Goal: Transaction & Acquisition: Book appointment/travel/reservation

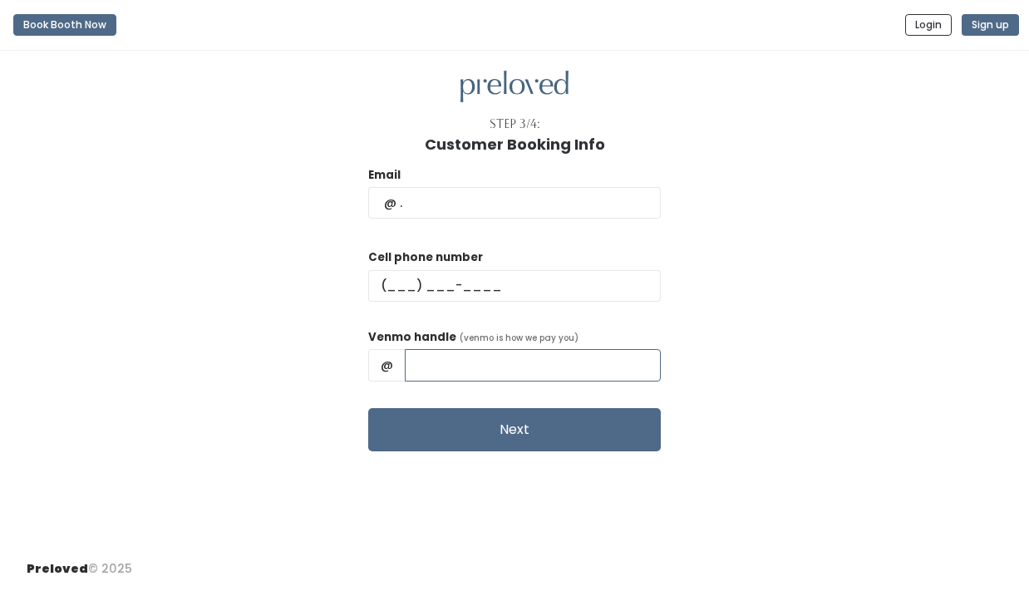
click at [478, 369] on input "text" at bounding box center [533, 365] width 256 height 32
type input "Amanda-Lynch-110"
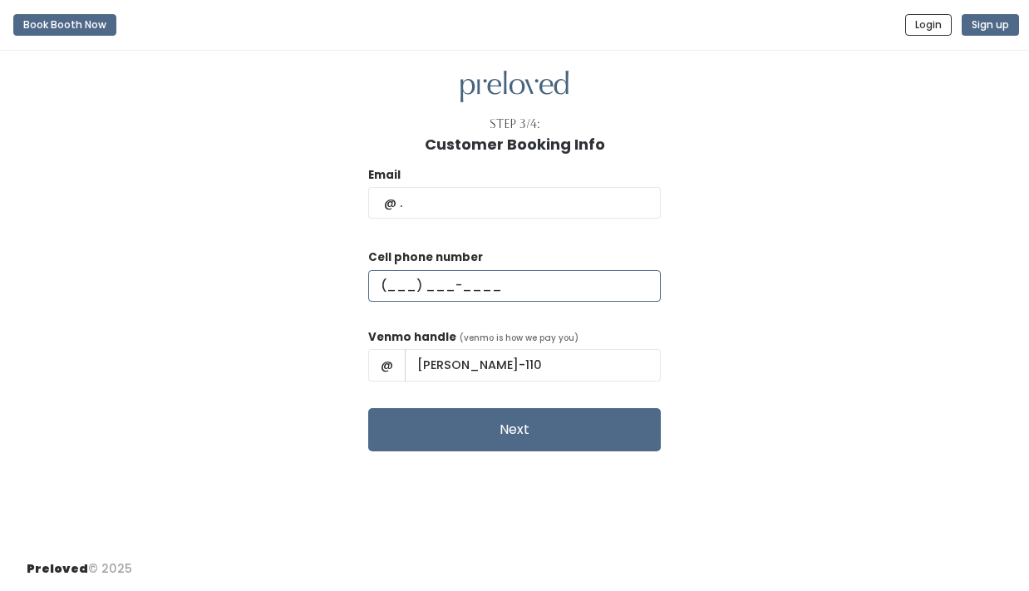
click at [436, 285] on input "text" at bounding box center [514, 286] width 292 height 32
type input "(801) 362-3595"
click at [474, 205] on input "text" at bounding box center [514, 203] width 292 height 32
type input "[EMAIL_ADDRESS][DOMAIN_NAME]"
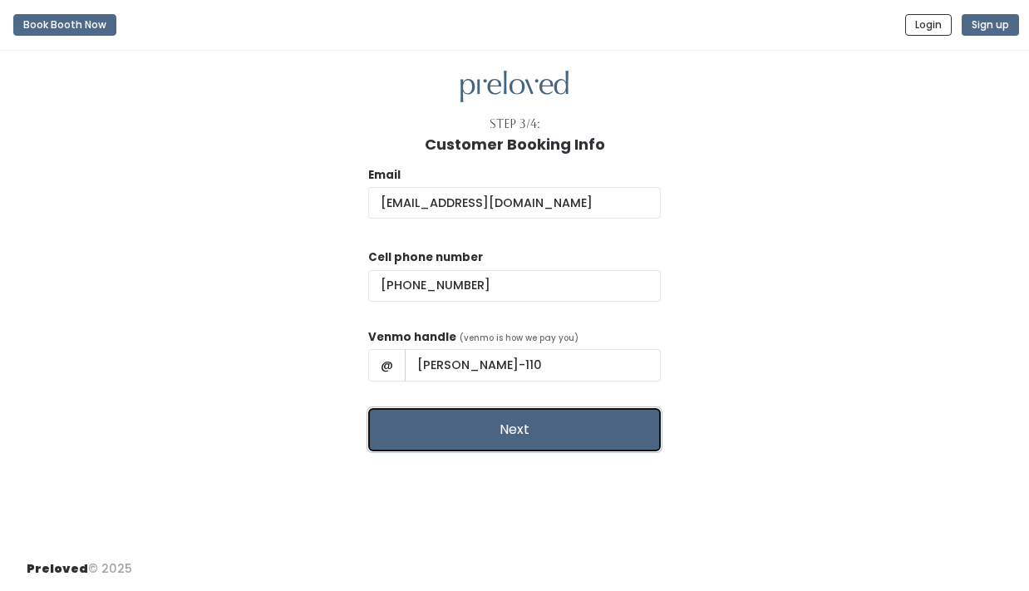
click at [492, 430] on button "Next" at bounding box center [514, 429] width 292 height 43
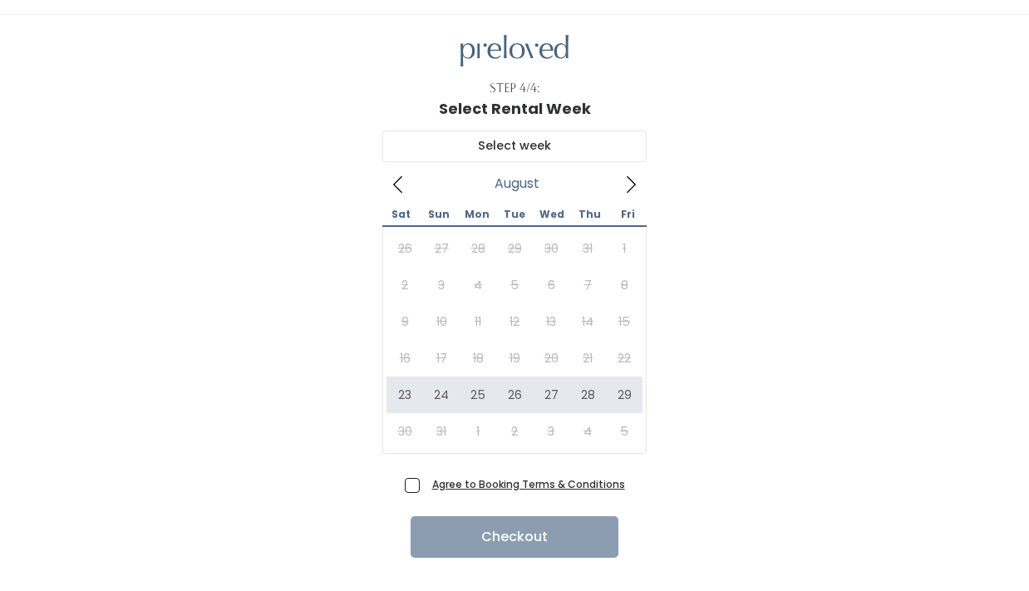
scroll to position [49, 0]
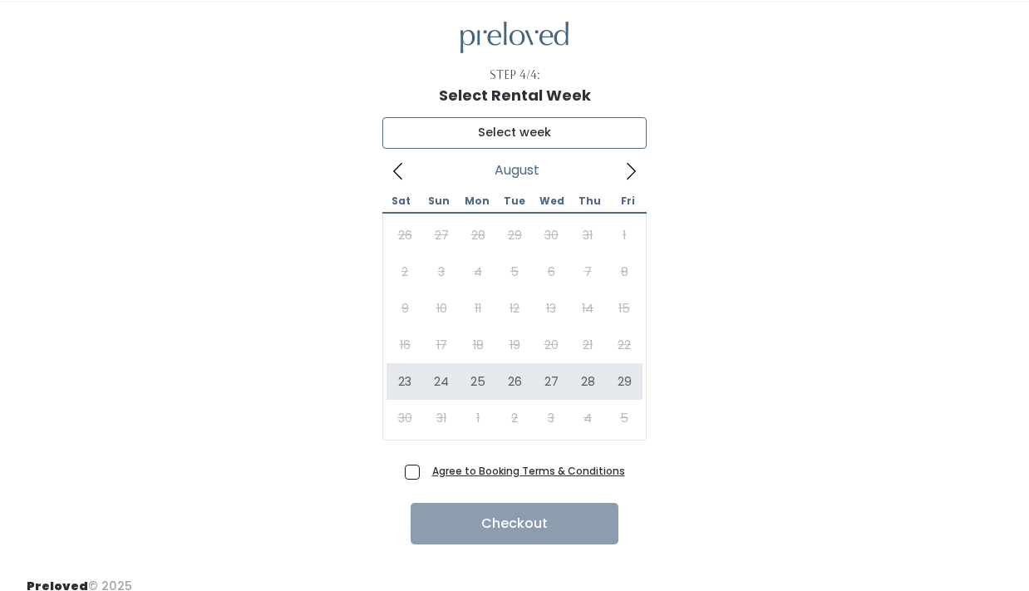
type input "August 23 to August 29"
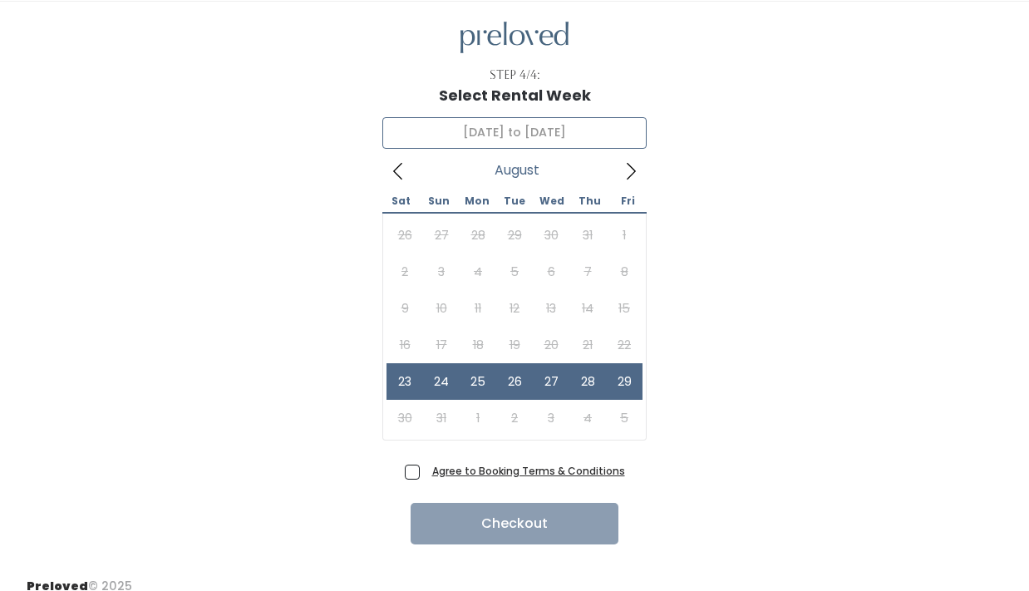
scroll to position [66, 0]
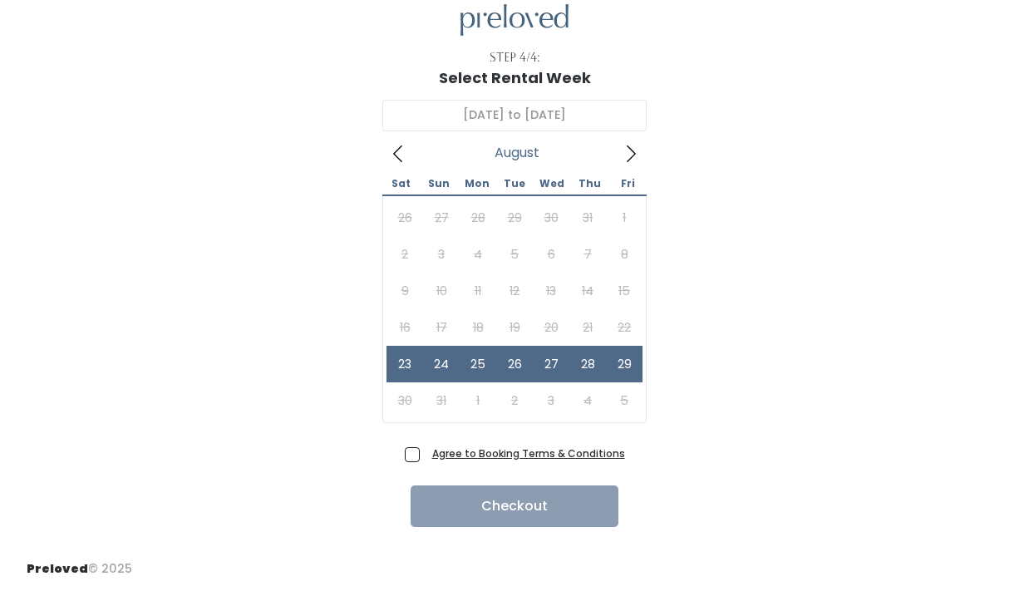
click at [488, 455] on u "Agree to Booking Terms & Conditions" at bounding box center [528, 453] width 193 height 14
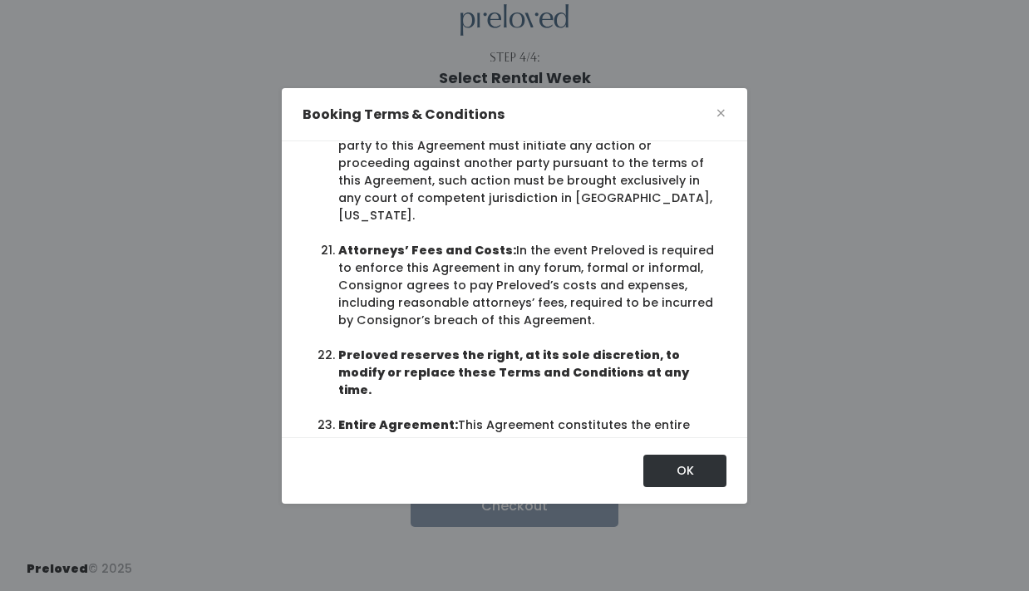
scroll to position [77, 0]
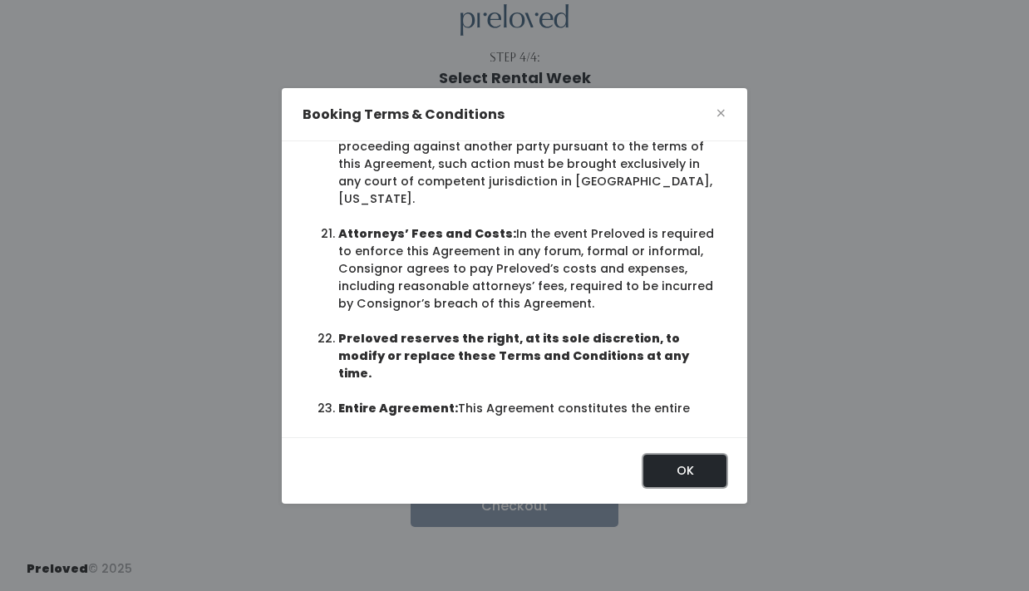
click at [687, 480] on button "OK" at bounding box center [684, 470] width 83 height 32
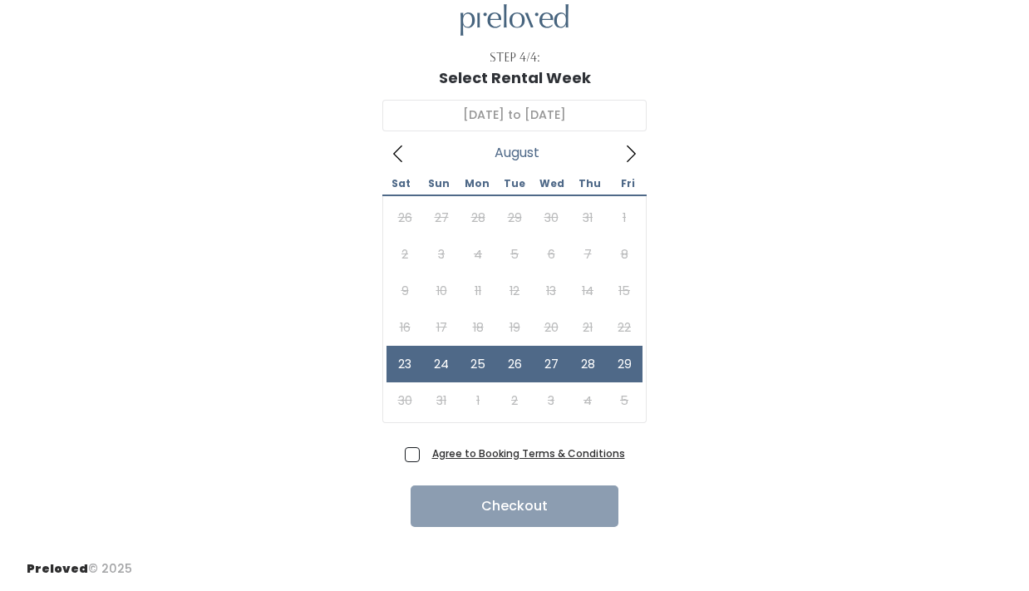
click at [425, 450] on span "Agree to Booking Terms & Conditions" at bounding box center [524, 453] width 199 height 17
click at [425, 450] on input "Agree to Booking Terms & Conditions" at bounding box center [430, 450] width 11 height 11
checkbox input "true"
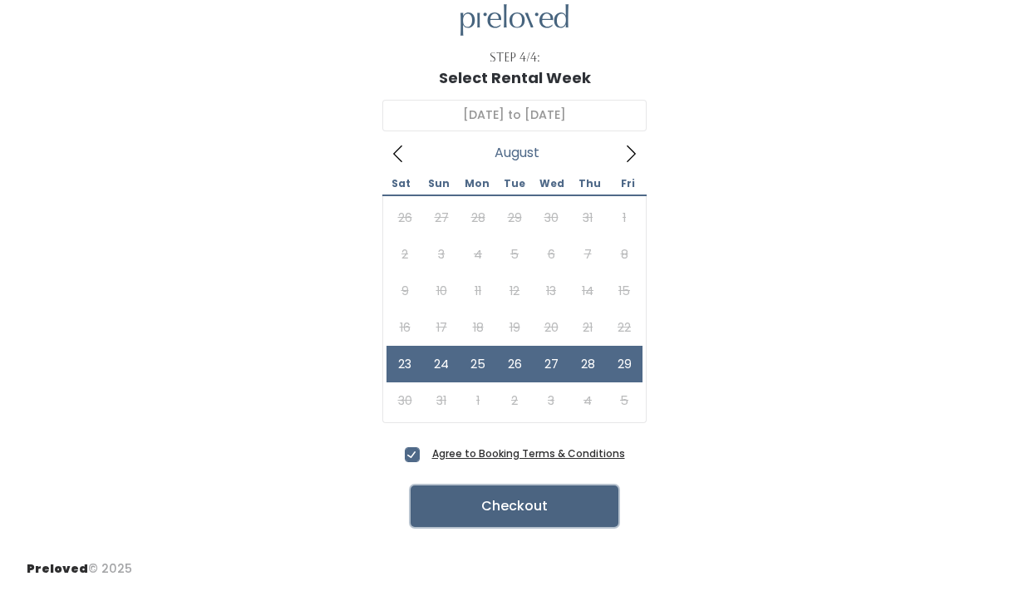
click at [568, 510] on button "Checkout" at bounding box center [514, 506] width 208 height 42
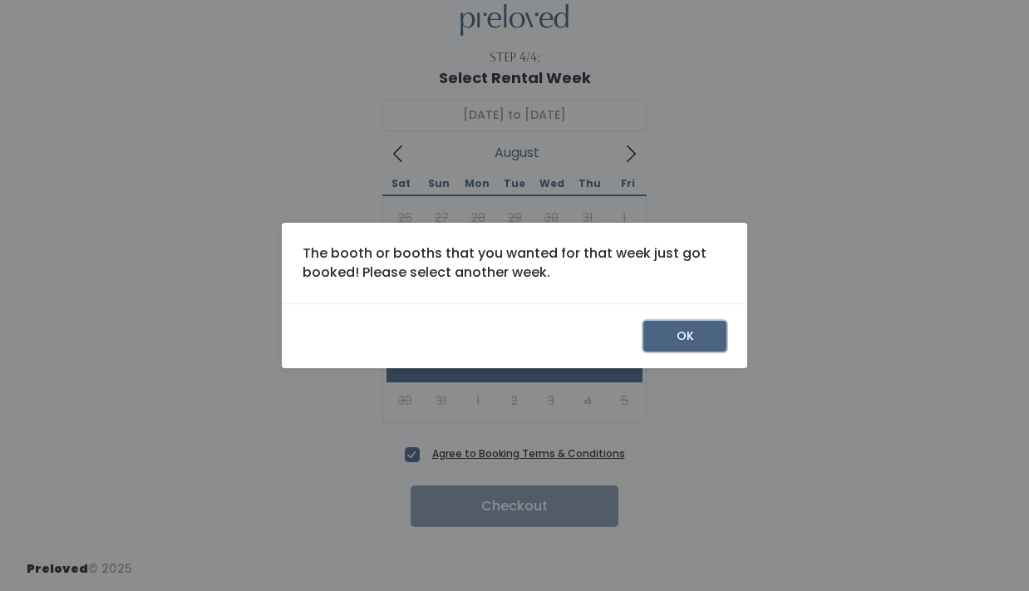
click at [669, 332] on button "OK" at bounding box center [684, 337] width 83 height 32
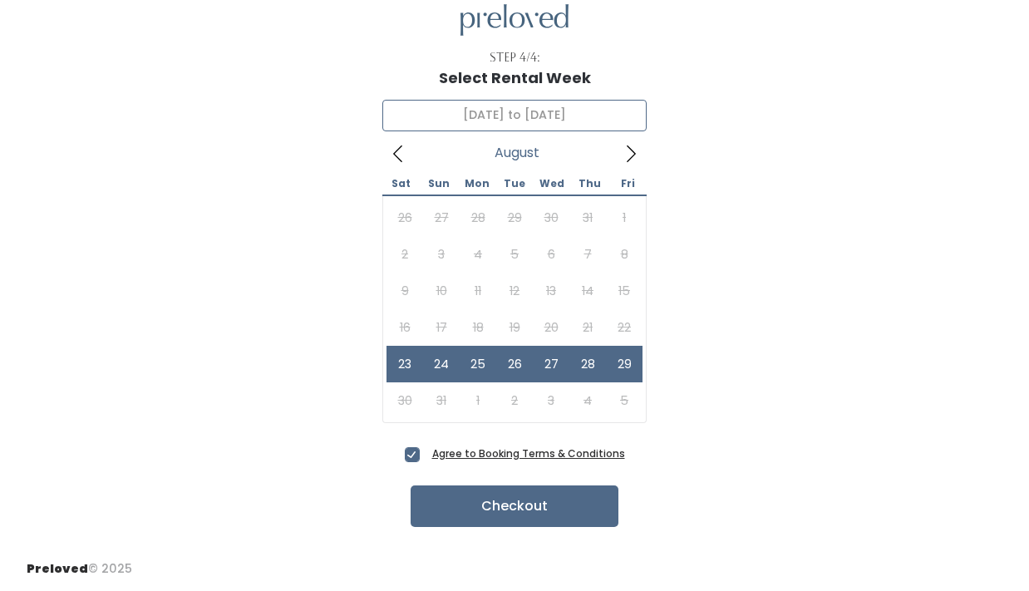
click at [549, 119] on input "August 23 to August 29" at bounding box center [514, 116] width 264 height 32
click at [631, 147] on icon at bounding box center [631, 154] width 18 height 18
click at [396, 157] on icon at bounding box center [398, 154] width 18 height 18
type input "August 23 to August 29"
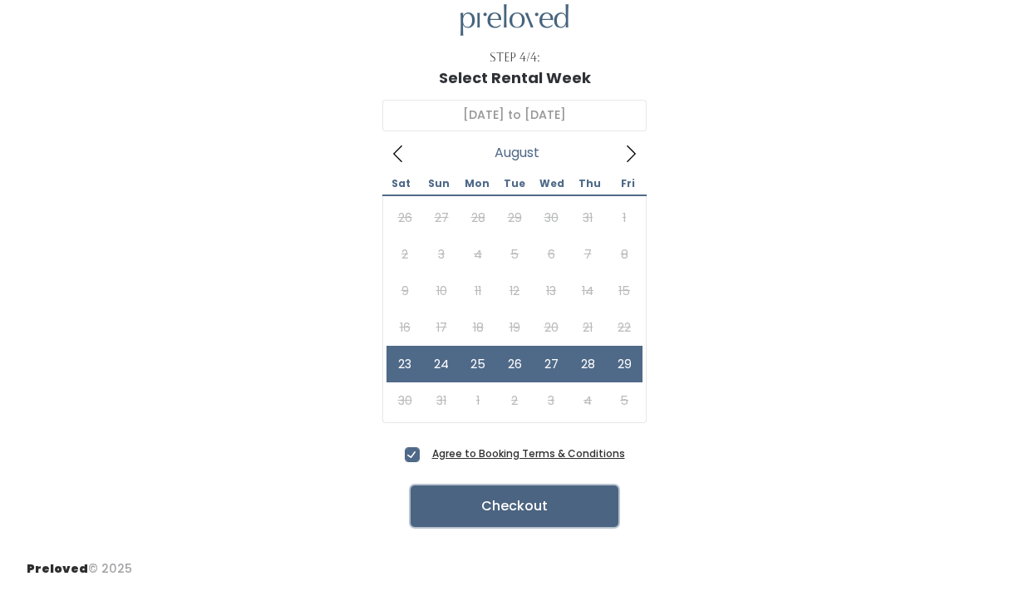
click at [500, 508] on button "Checkout" at bounding box center [514, 506] width 208 height 42
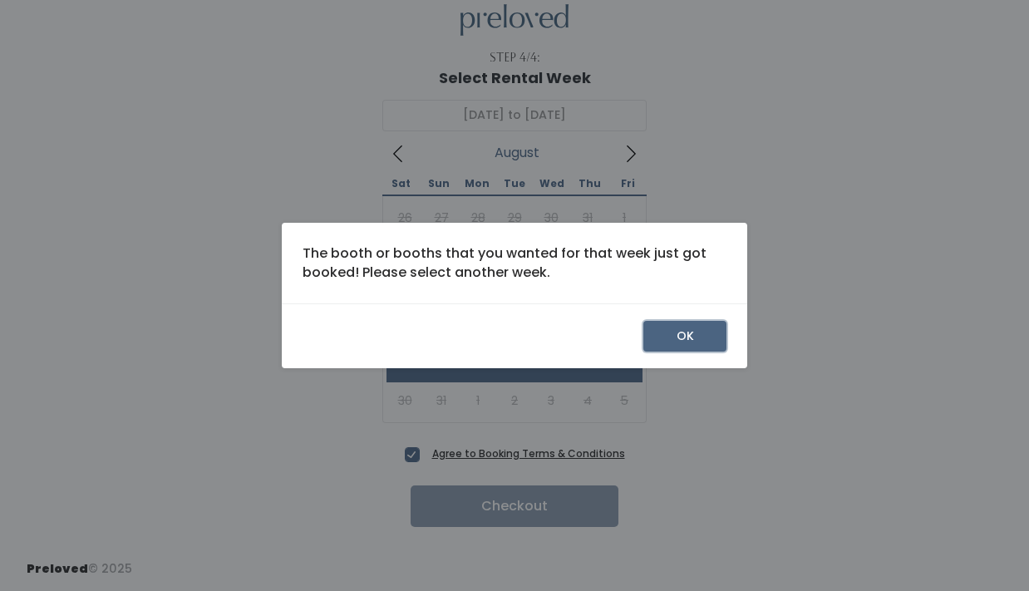
click at [654, 338] on button "OK" at bounding box center [684, 337] width 83 height 32
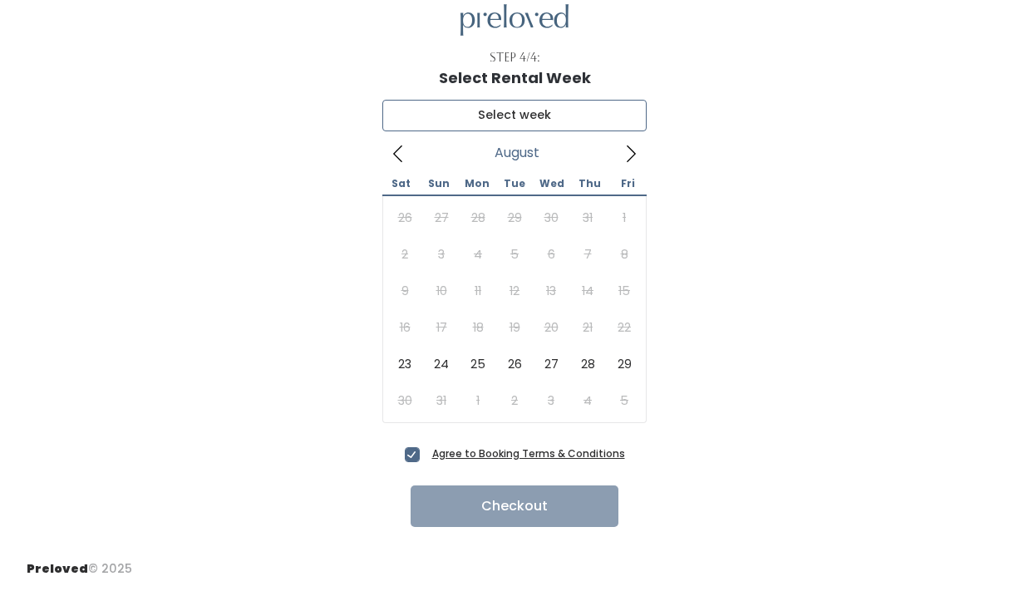
click at [478, 115] on input "text" at bounding box center [514, 116] width 264 height 32
click at [519, 150] on span "August" at bounding box center [516, 153] width 45 height 7
click at [635, 158] on icon at bounding box center [631, 154] width 18 height 18
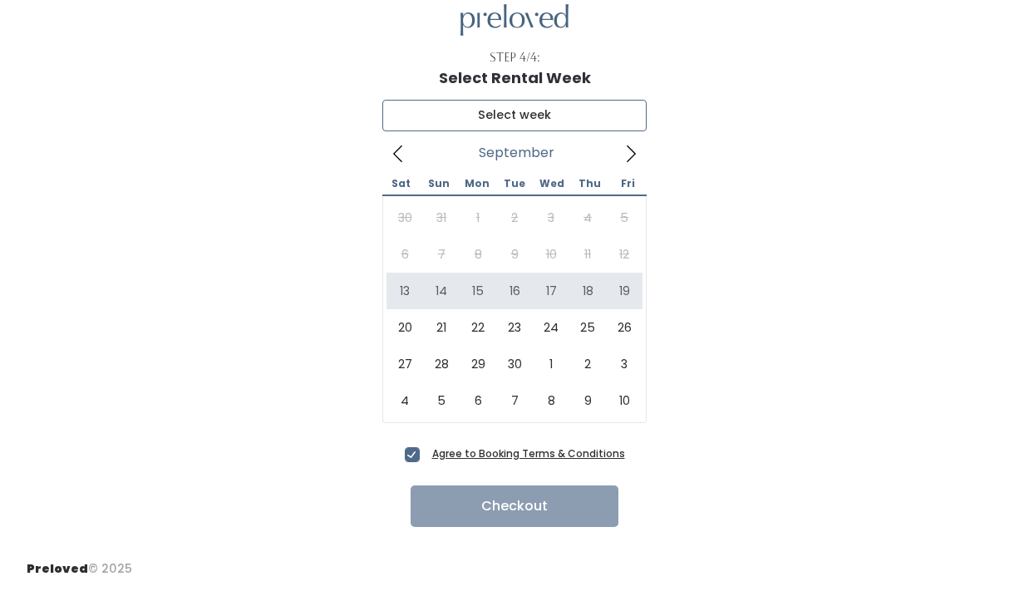
type input "September 13 to September 19"
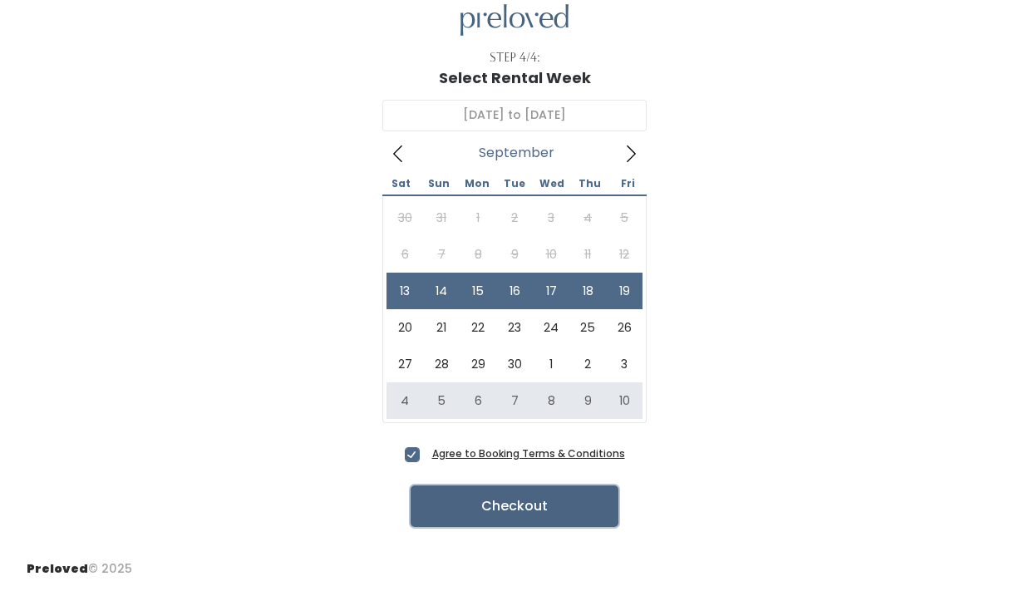
click at [494, 506] on button "Checkout" at bounding box center [514, 506] width 208 height 42
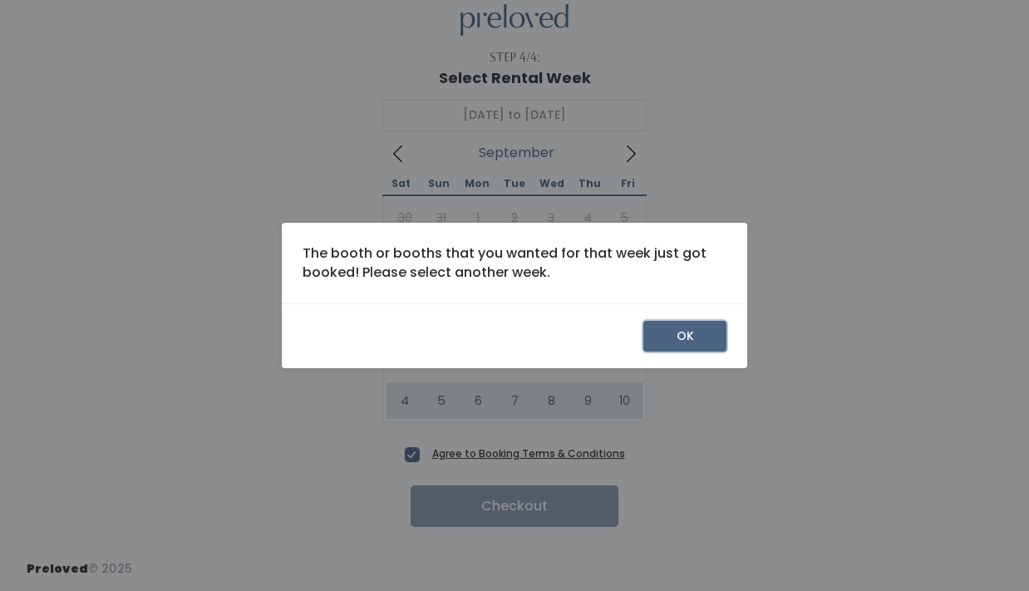
click at [667, 341] on button "OK" at bounding box center [684, 337] width 83 height 32
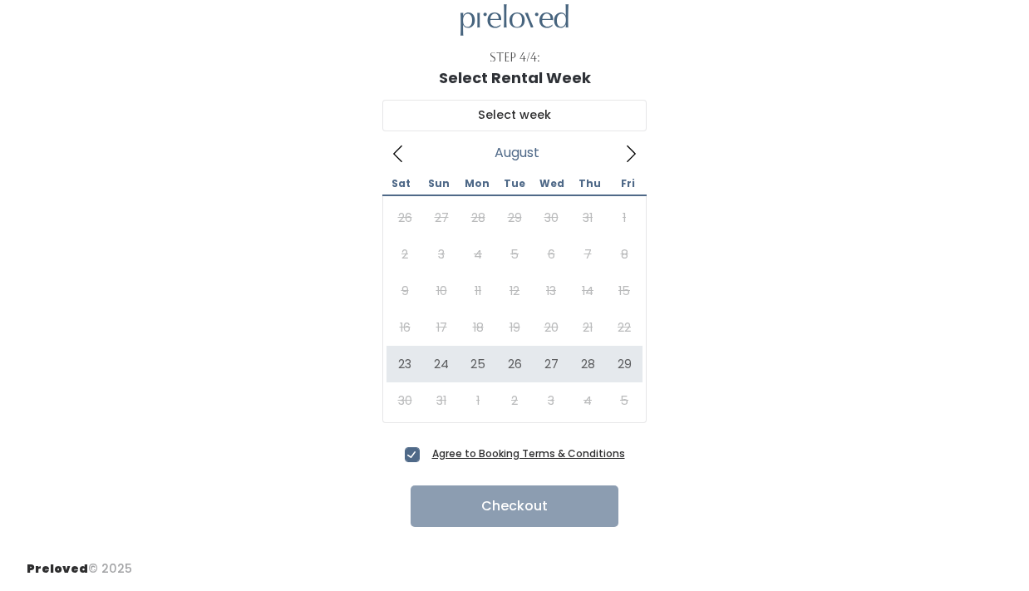
click at [630, 154] on icon at bounding box center [631, 154] width 18 height 18
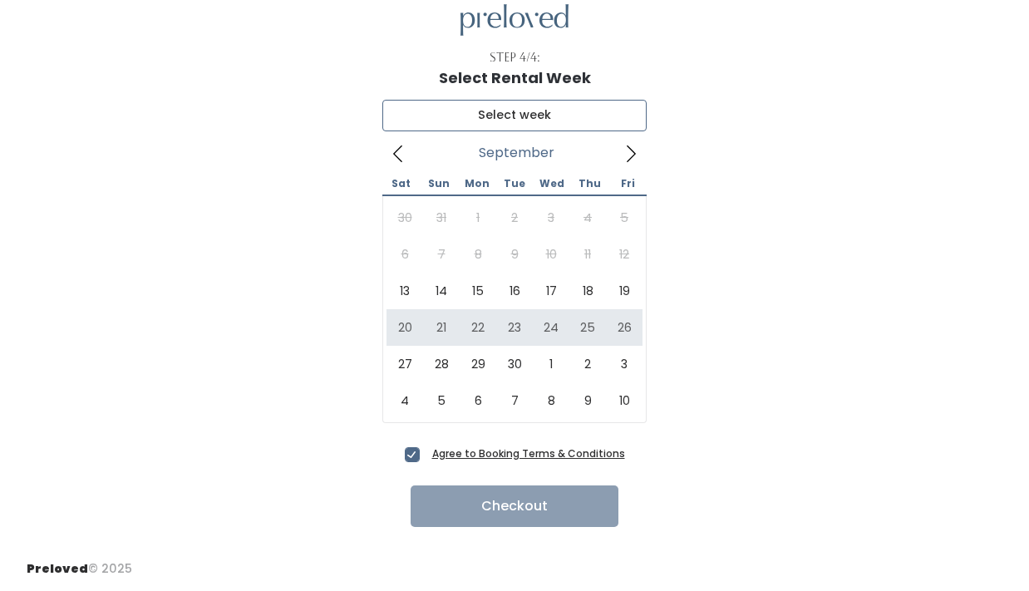
type input "[DATE] to [DATE]"
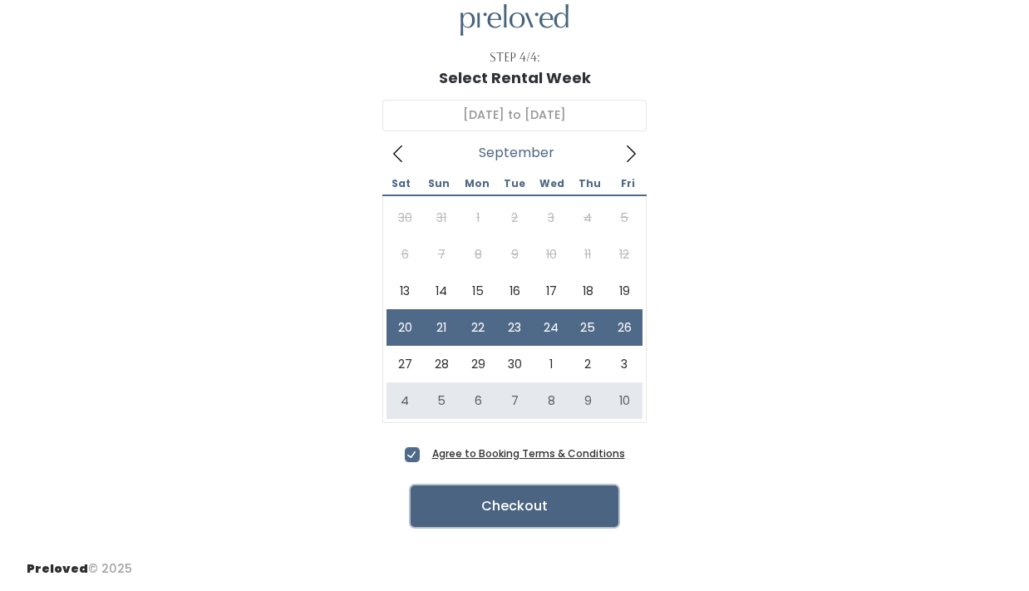
click at [487, 507] on button "Checkout" at bounding box center [514, 506] width 208 height 42
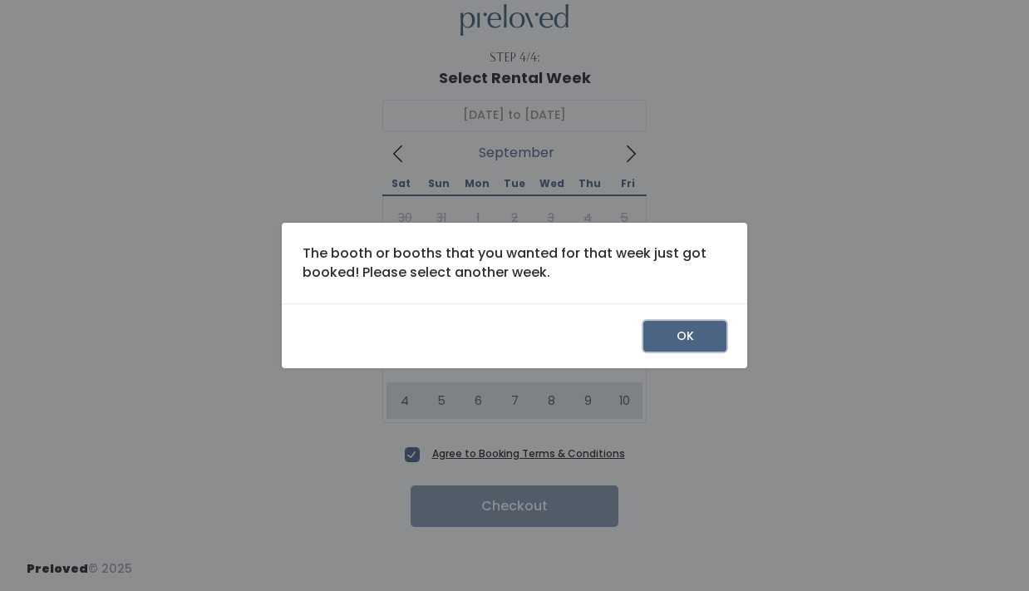
click at [669, 341] on button "OK" at bounding box center [684, 337] width 83 height 32
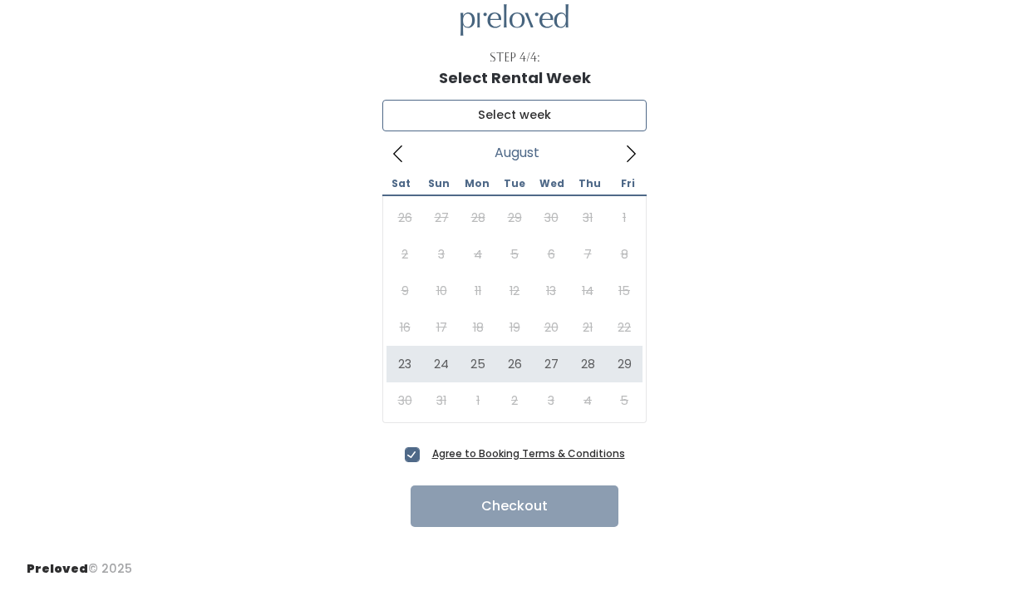
type input "[DATE] to [DATE]"
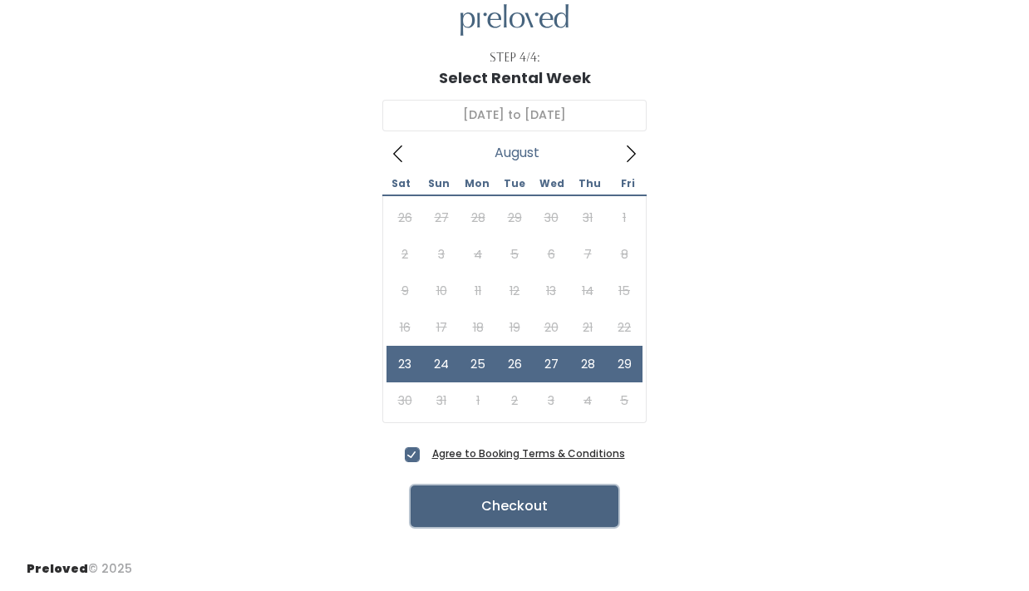
click at [505, 503] on button "Checkout" at bounding box center [514, 506] width 208 height 42
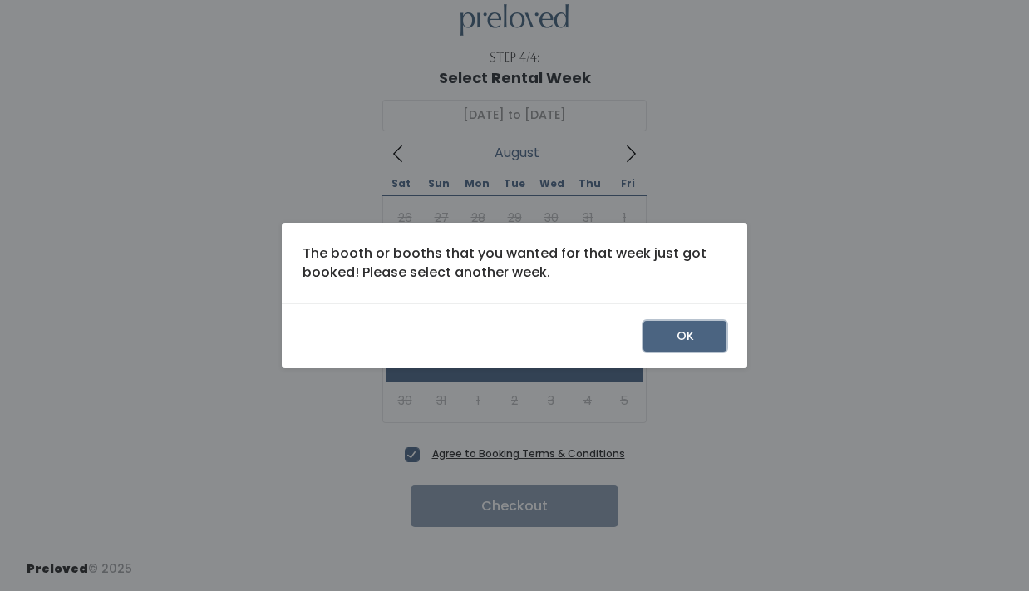
click at [667, 339] on button "OK" at bounding box center [684, 337] width 83 height 32
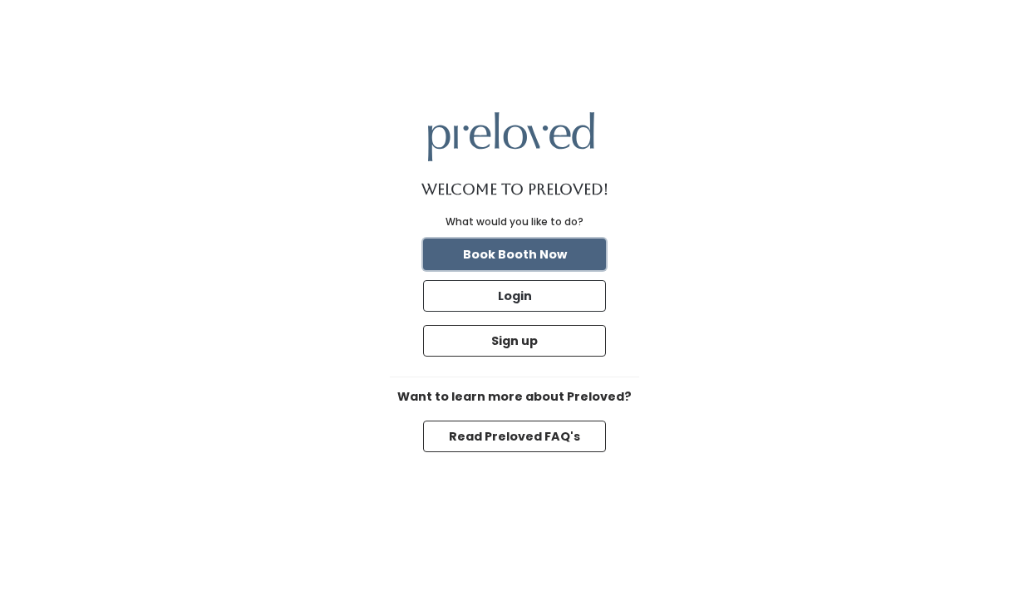
click at [539, 254] on button "Book Booth Now" at bounding box center [514, 254] width 183 height 32
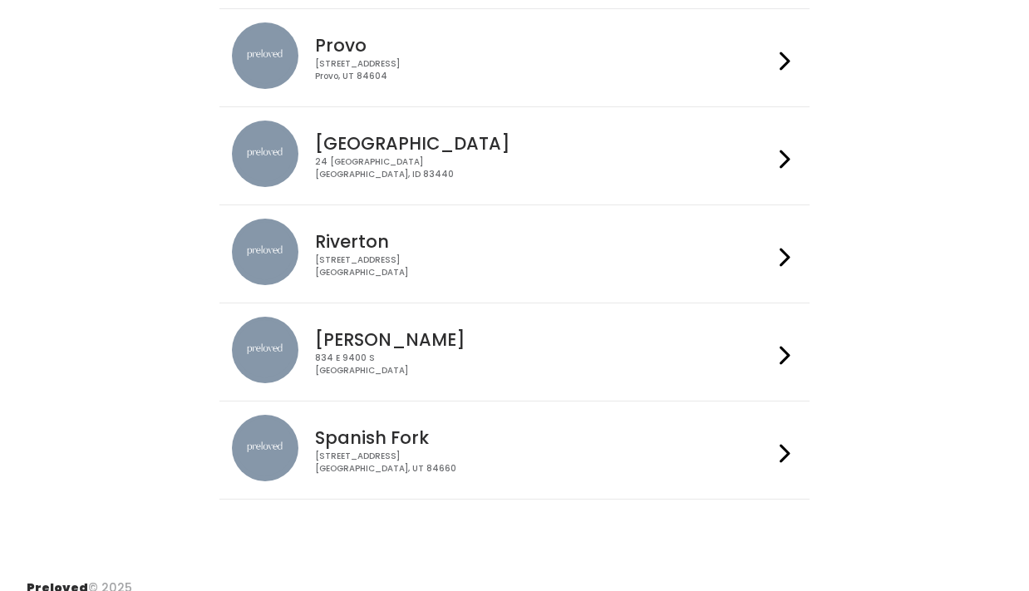
scroll to position [570, 0]
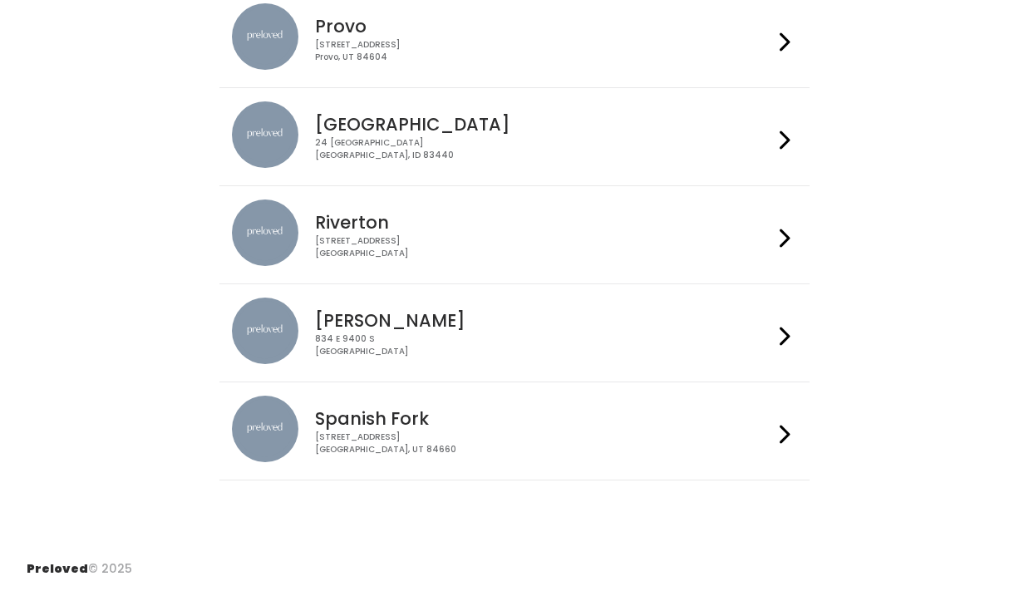
click at [524, 36] on div "Provo 230 W Cougar Blvd Provo, UT 84604" at bounding box center [540, 33] width 464 height 60
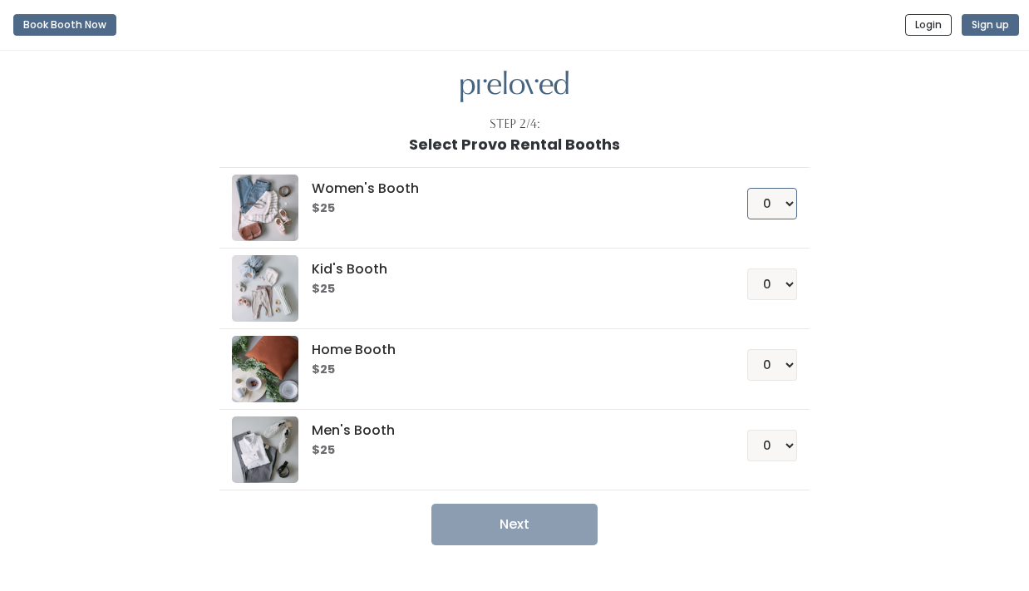
click at [784, 209] on select "0 1 2 3 4" at bounding box center [772, 204] width 50 height 32
select select "1"
click at [747, 188] on select "0 1 2 3 4" at bounding box center [772, 204] width 50 height 32
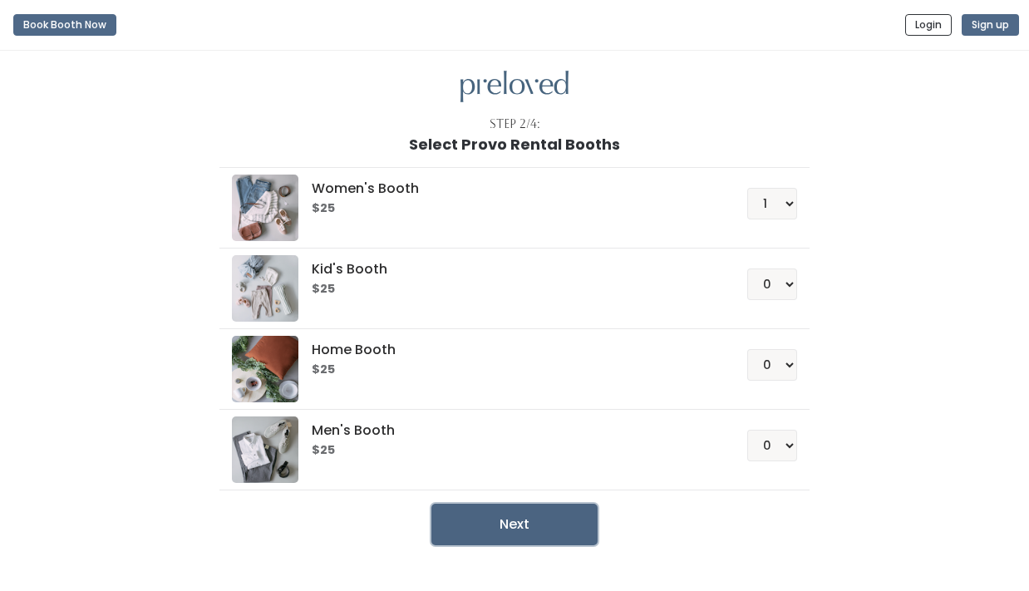
click at [541, 532] on button "Next" at bounding box center [514, 525] width 166 height 42
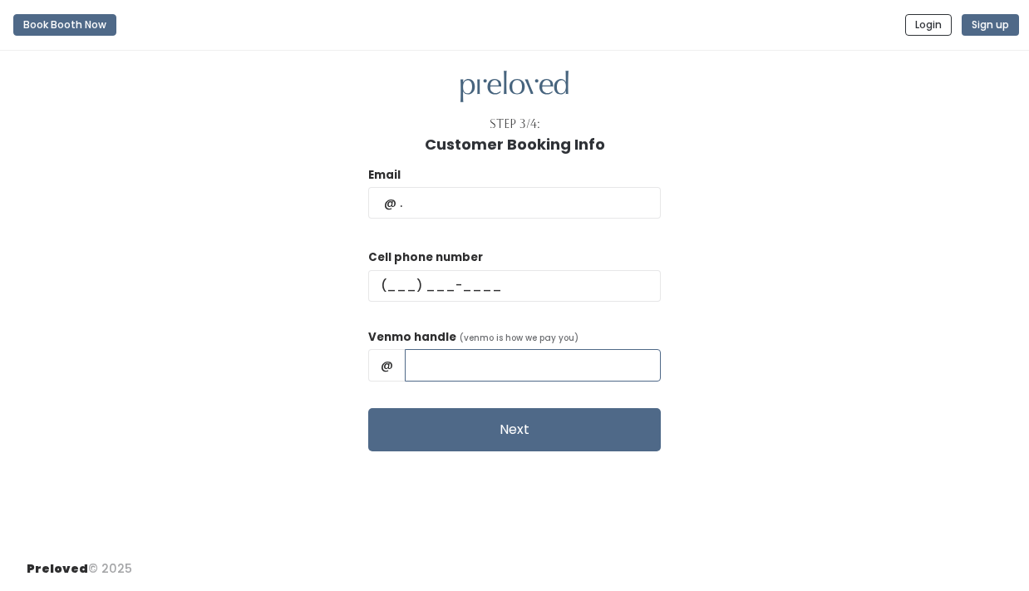
click at [458, 370] on input "text" at bounding box center [533, 365] width 256 height 32
type input "[PERSON_NAME]-110"
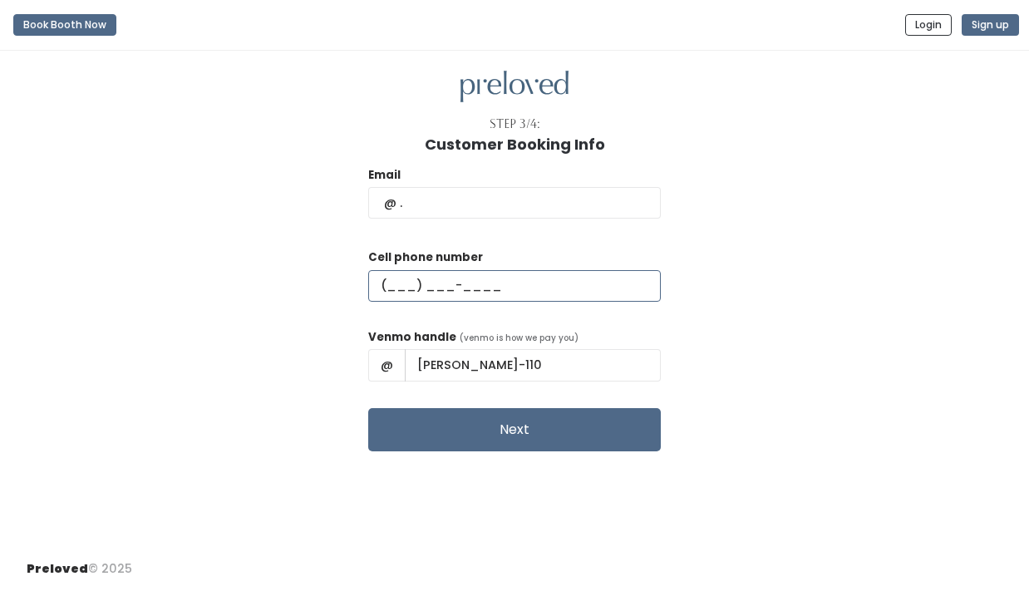
click at [512, 290] on input "text" at bounding box center [514, 286] width 292 height 32
type input "[PHONE_NUMBER]"
click at [511, 197] on input "text" at bounding box center [514, 203] width 292 height 32
type input "[EMAIL_ADDRESS][DOMAIN_NAME]"
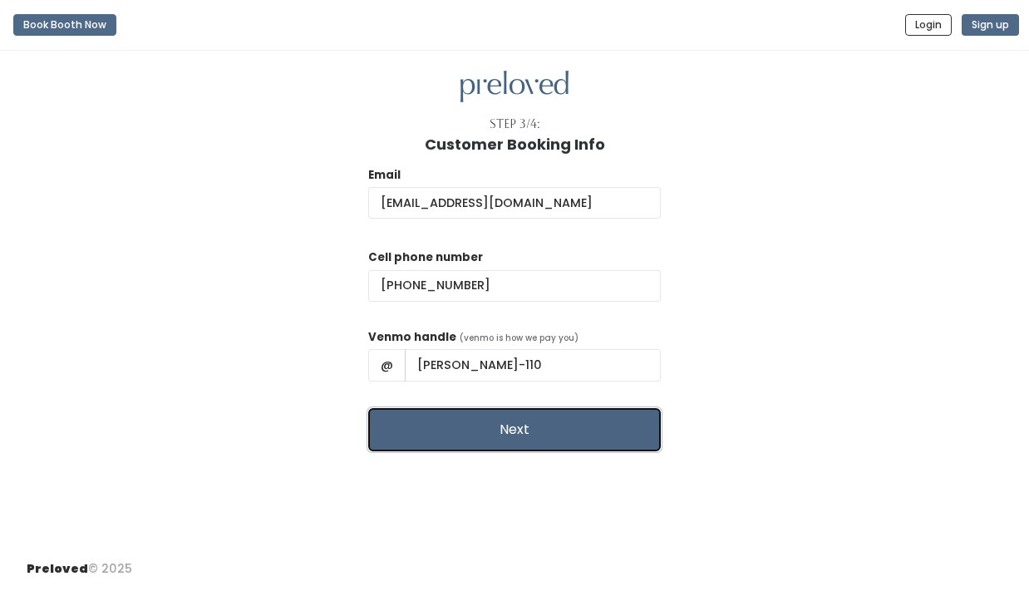
click at [492, 427] on button "Next" at bounding box center [514, 429] width 292 height 43
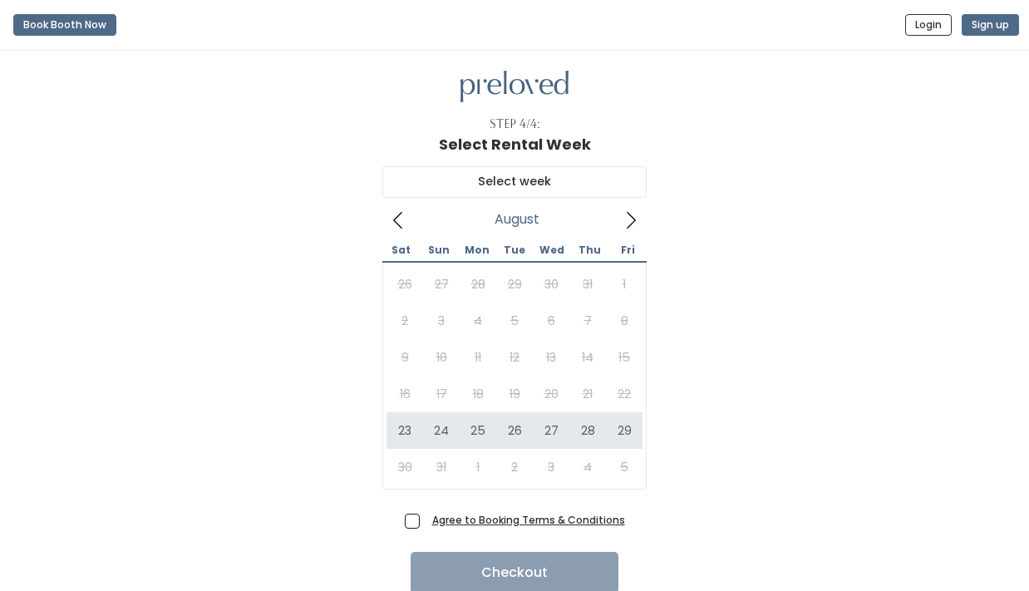
scroll to position [57, 0]
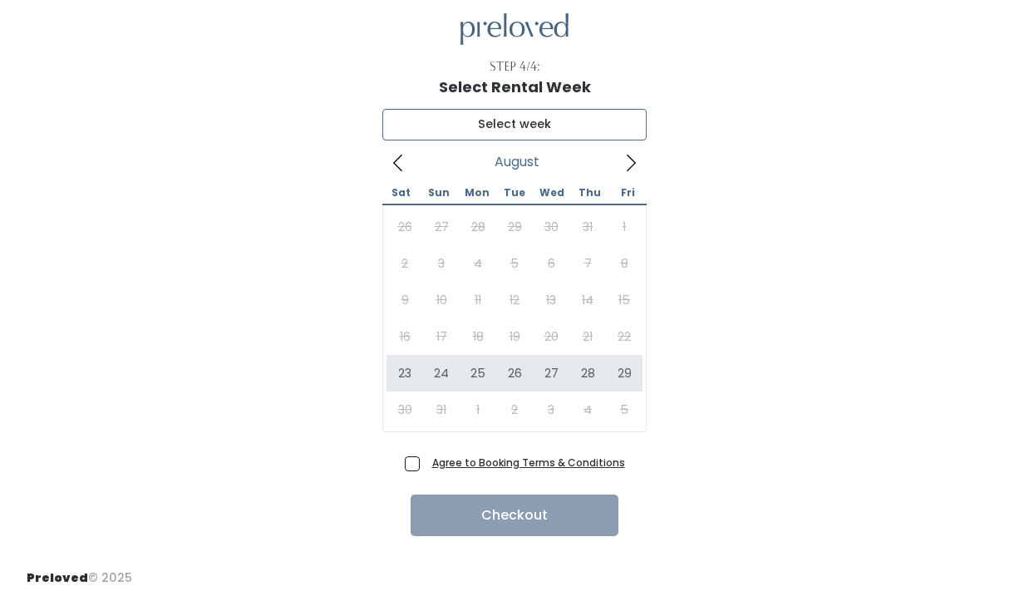
type input "August 23 to August 29"
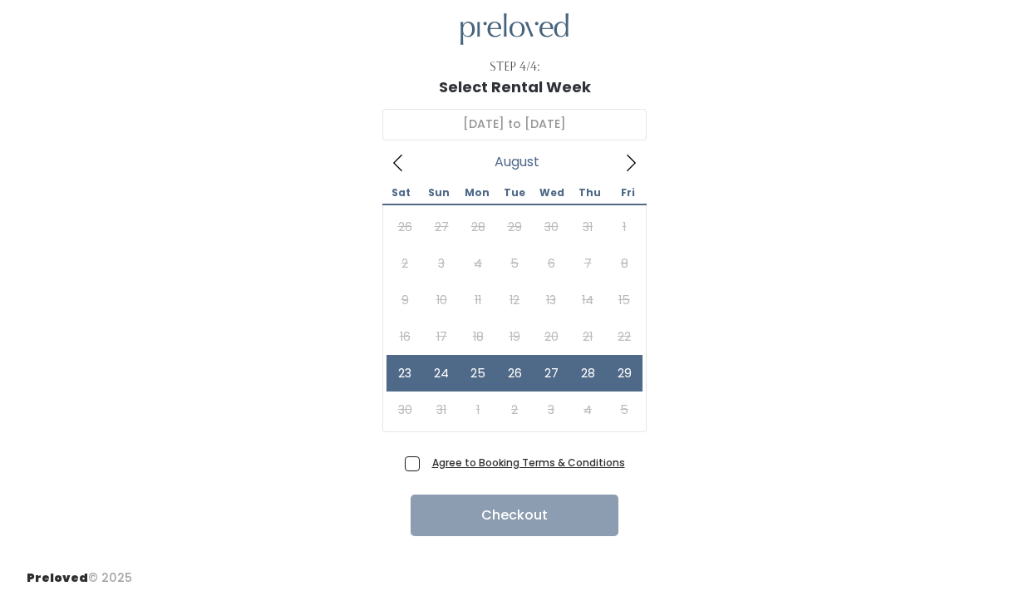
click at [425, 465] on span "Agree to Booking Terms & Conditions" at bounding box center [524, 462] width 199 height 17
click at [425, 464] on input "Agree to Booking Terms & Conditions" at bounding box center [430, 459] width 11 height 11
checkbox input "true"
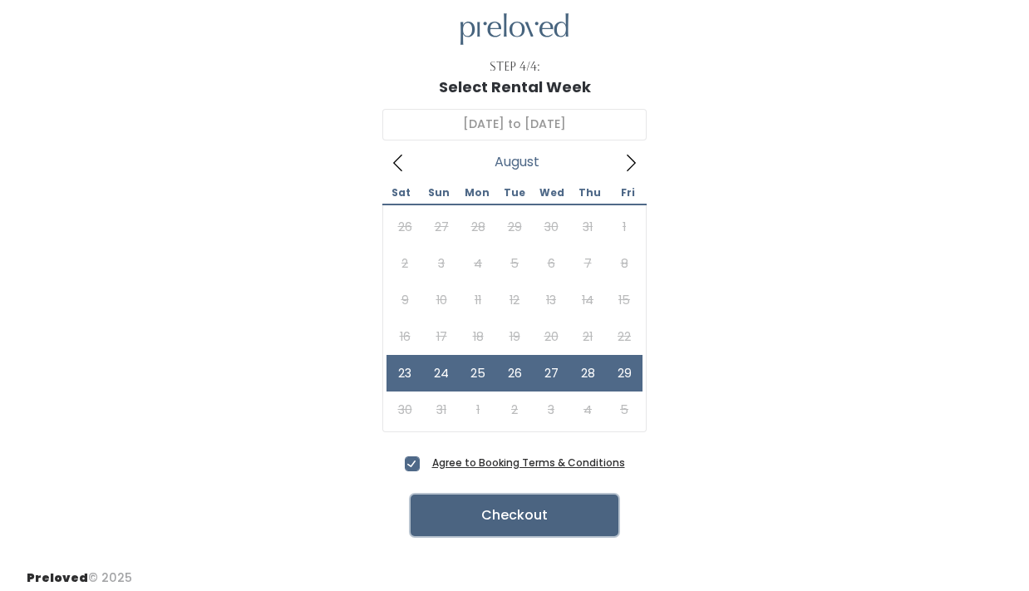
click at [447, 522] on button "Checkout" at bounding box center [514, 515] width 208 height 42
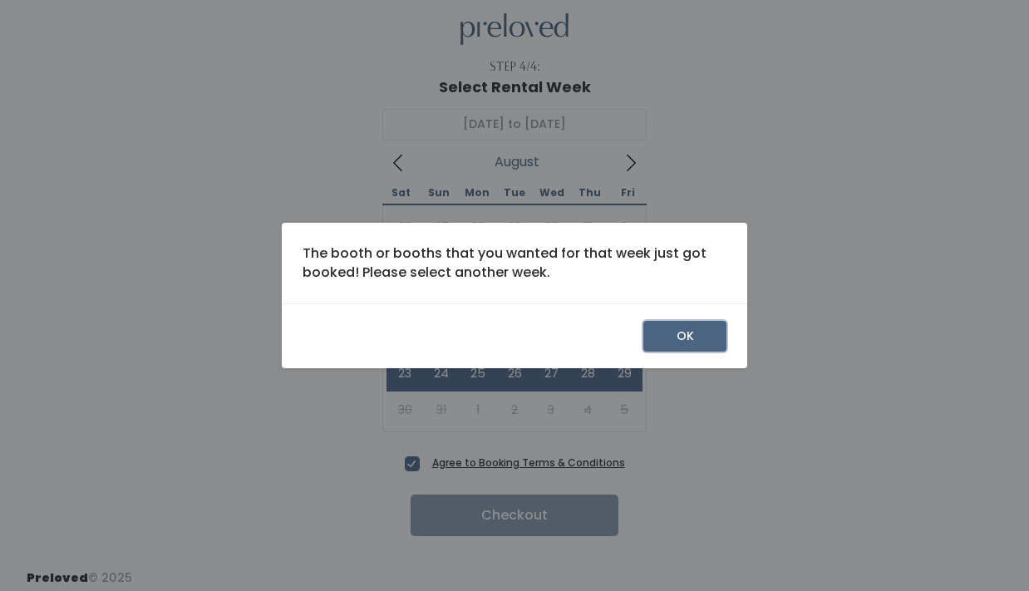
click at [685, 341] on button "OK" at bounding box center [684, 337] width 83 height 32
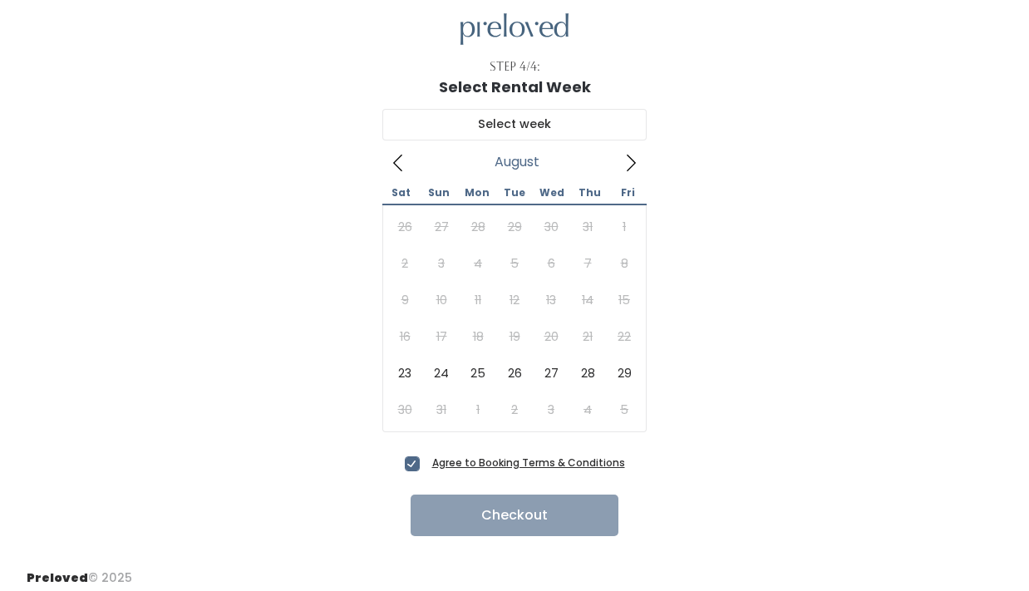
click at [625, 163] on icon at bounding box center [631, 163] width 18 height 18
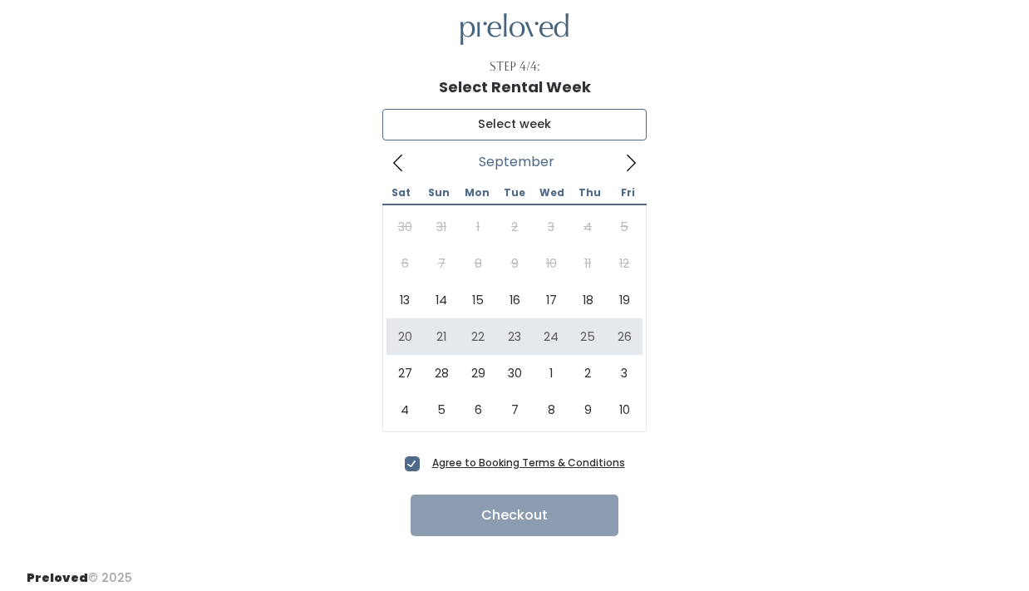
type input "September 20 to September 26"
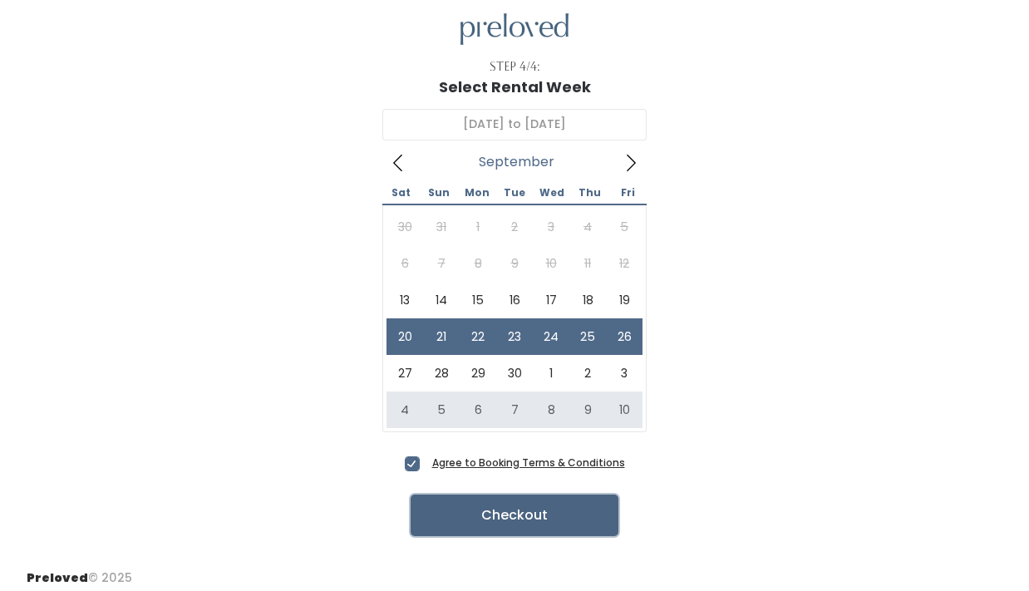
click at [447, 507] on button "Checkout" at bounding box center [514, 515] width 208 height 42
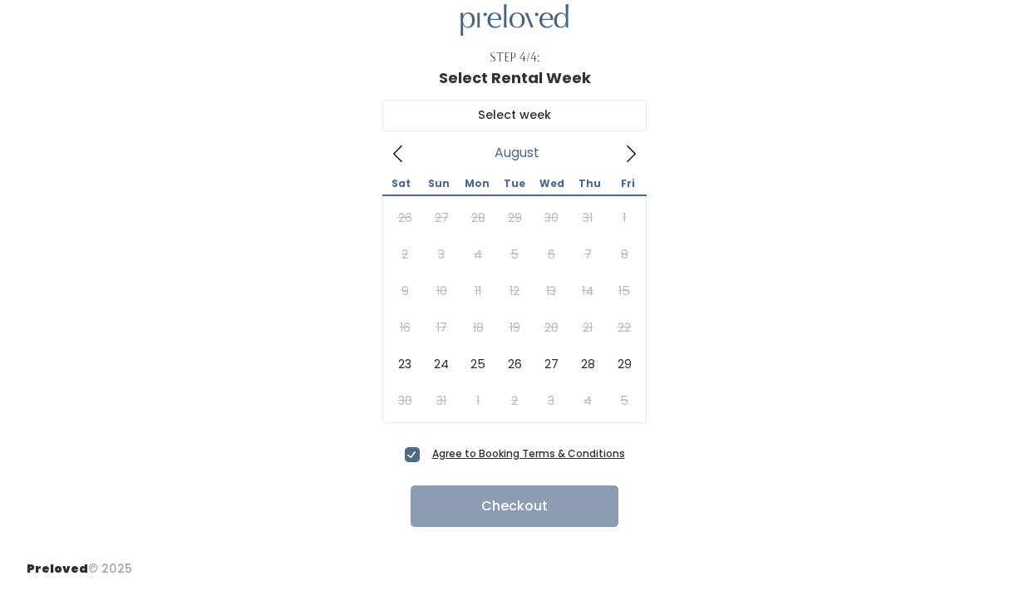
click at [634, 161] on icon at bounding box center [631, 154] width 18 height 18
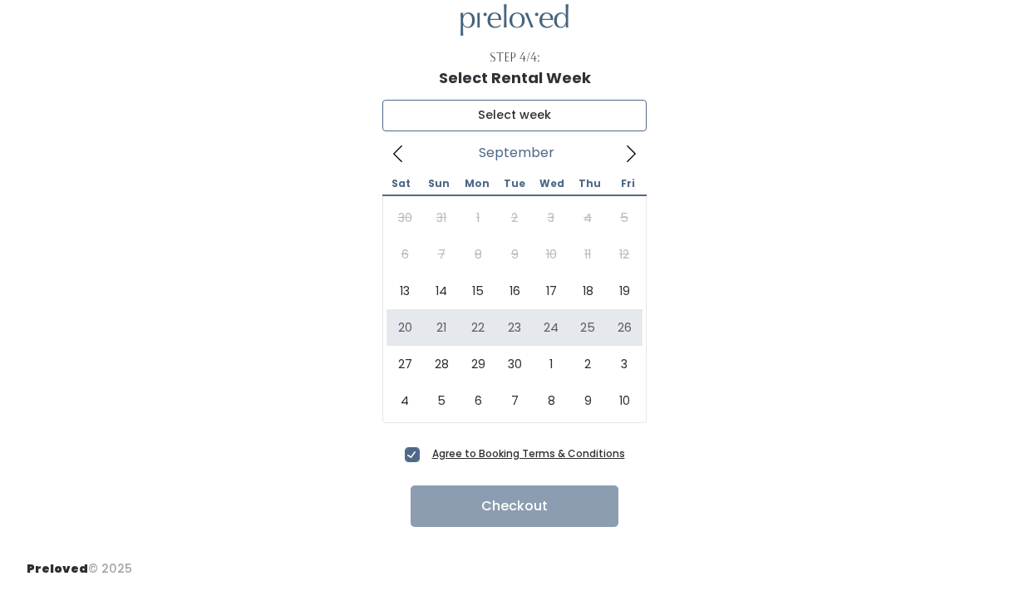
type input "September 20 to September 26"
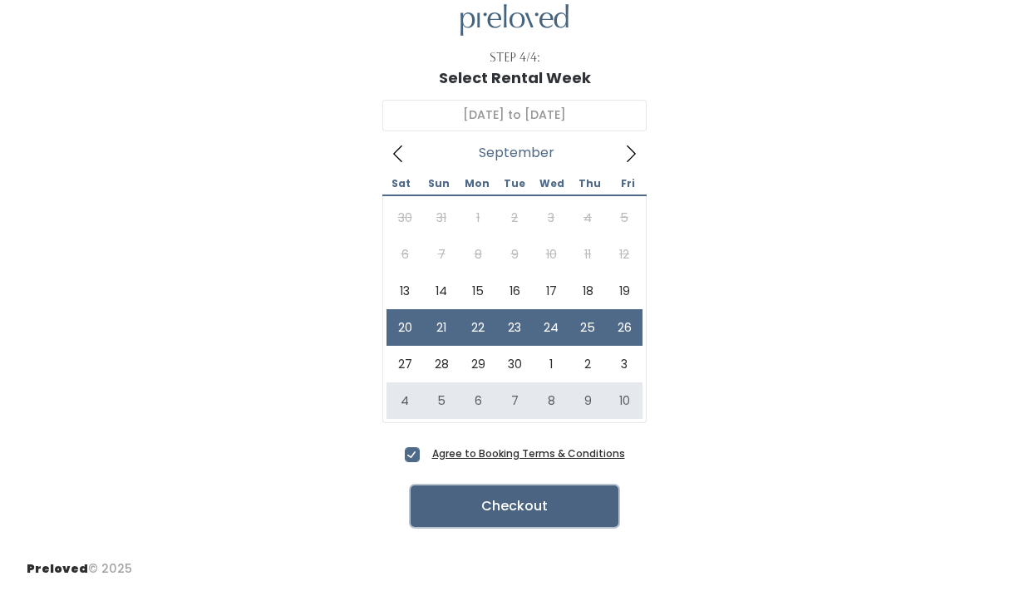
click at [494, 506] on button "Checkout" at bounding box center [514, 506] width 208 height 42
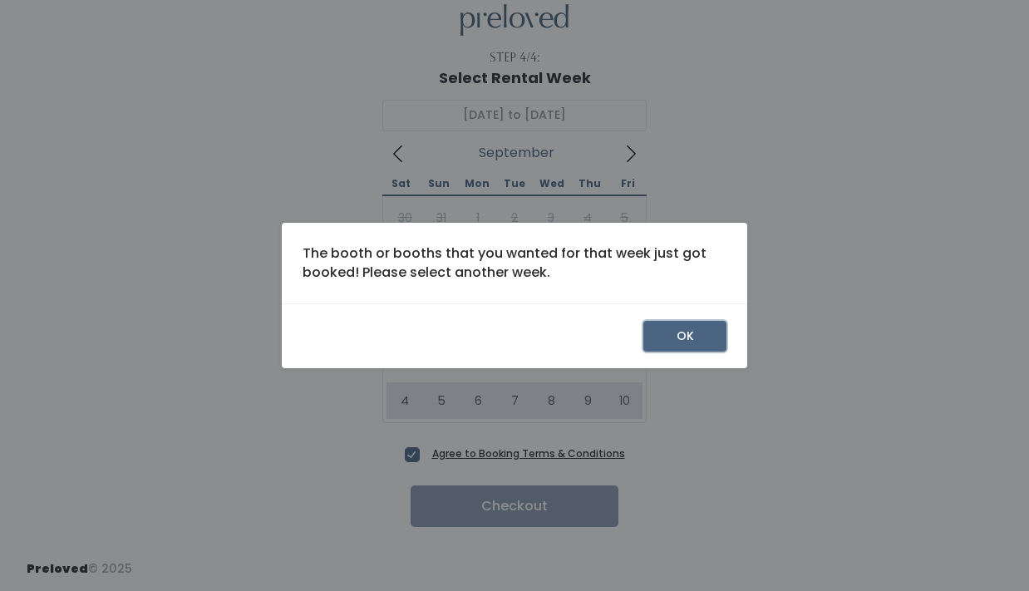
click at [664, 332] on button "OK" at bounding box center [684, 337] width 83 height 32
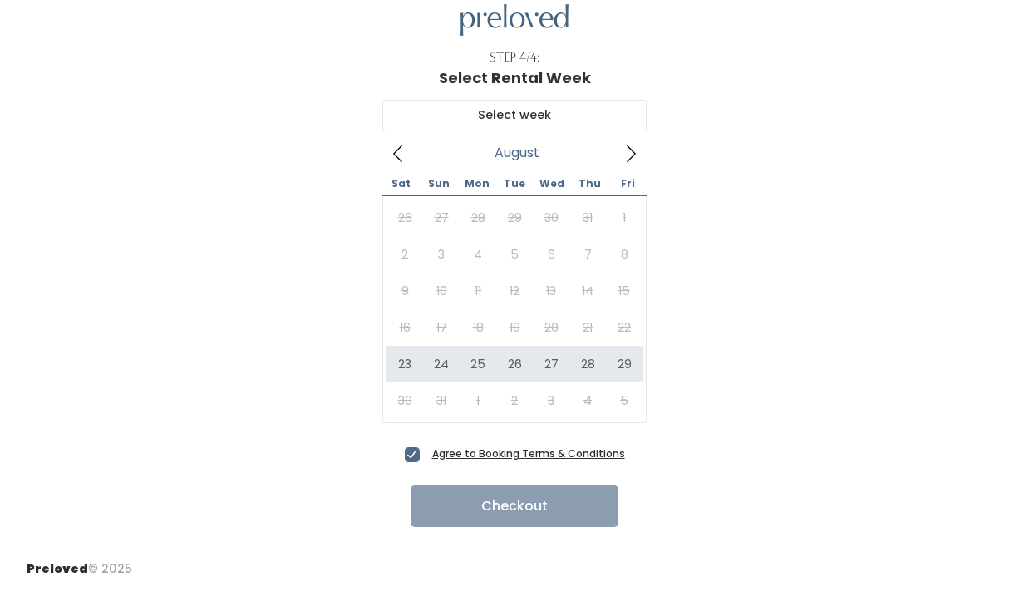
click at [634, 150] on icon at bounding box center [631, 154] width 18 height 18
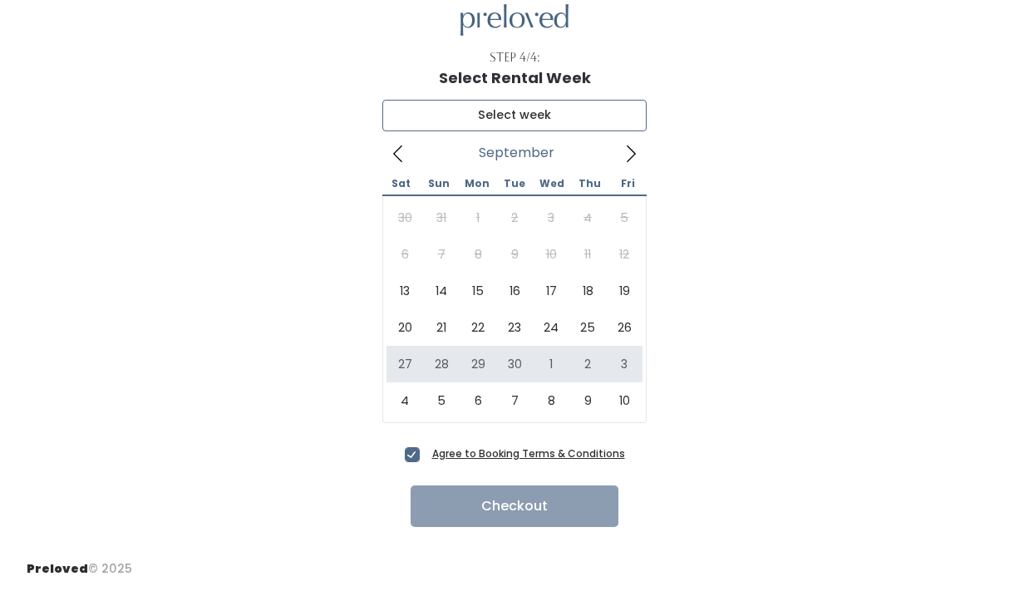
type input "[DATE] to [DATE]"
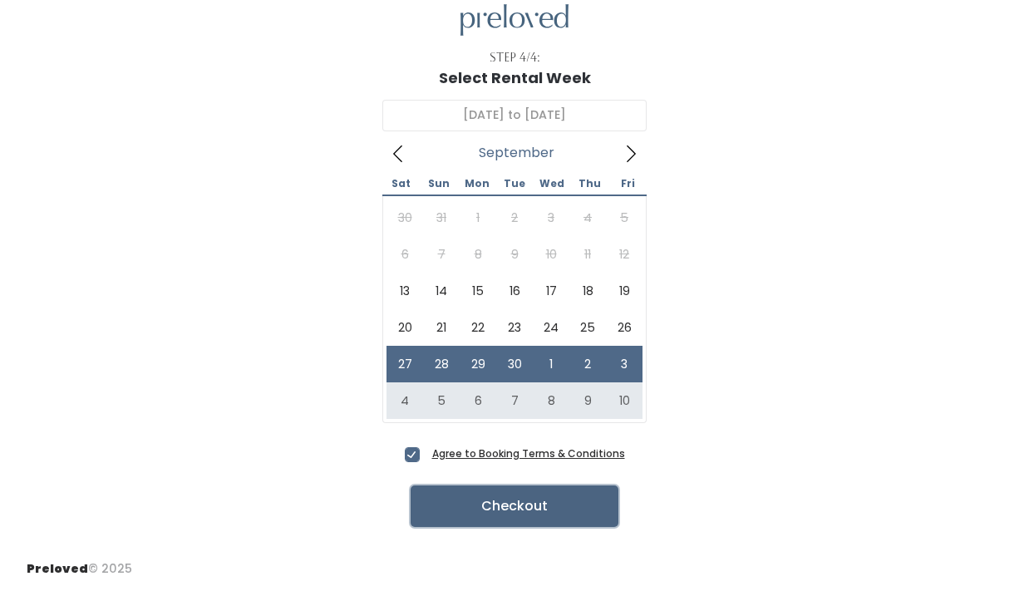
click at [467, 514] on button "Checkout" at bounding box center [514, 506] width 208 height 42
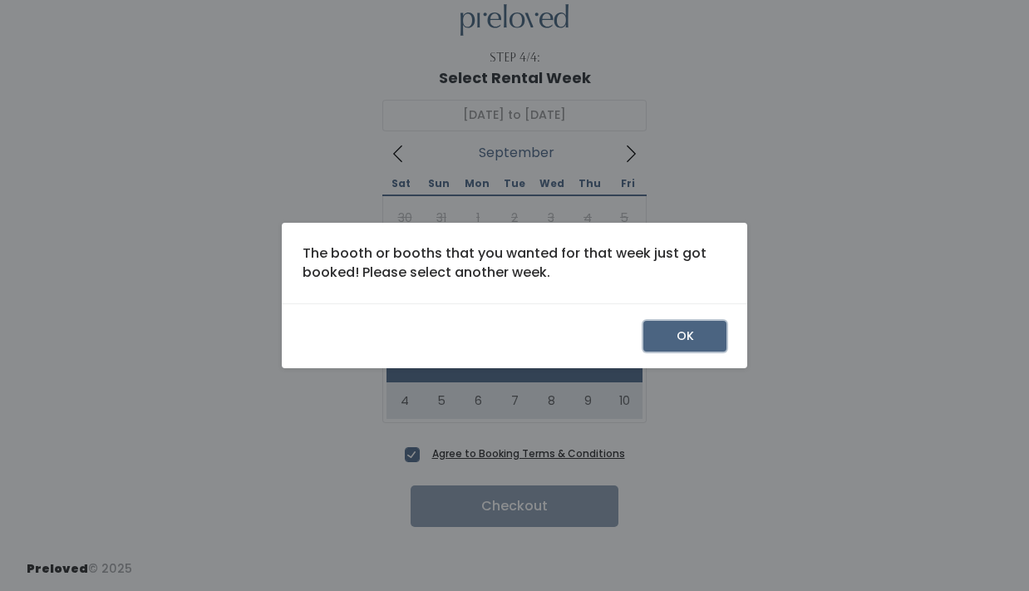
click at [662, 341] on button "OK" at bounding box center [684, 337] width 83 height 32
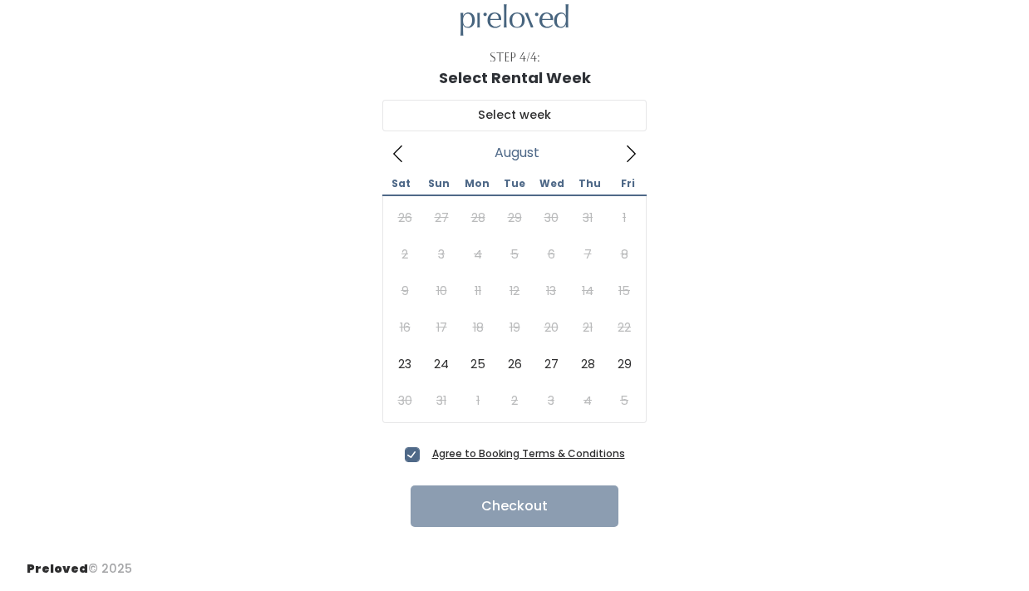
click at [635, 157] on icon at bounding box center [631, 154] width 18 height 18
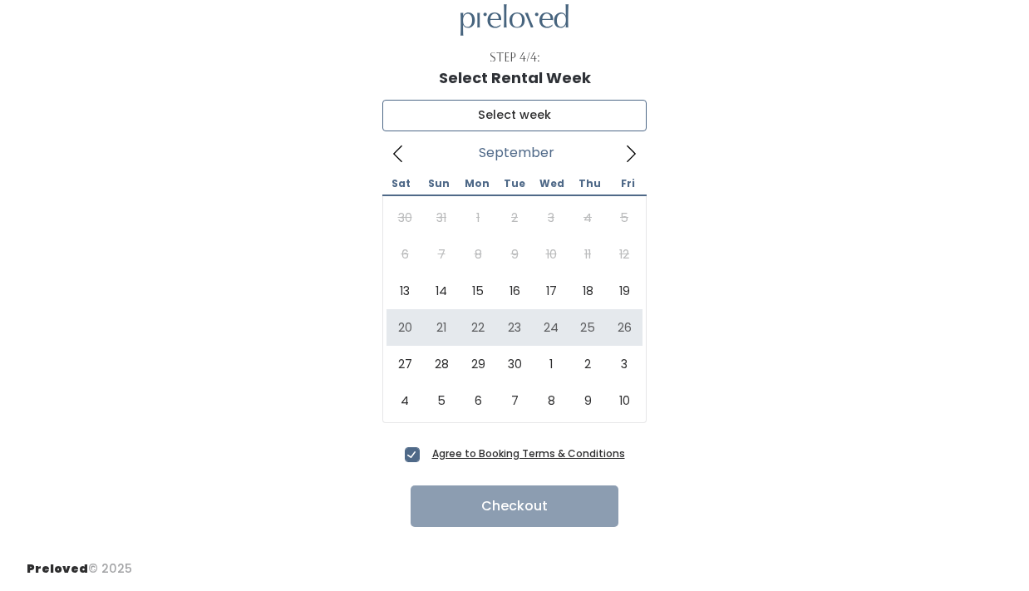
type input "[DATE] to [DATE]"
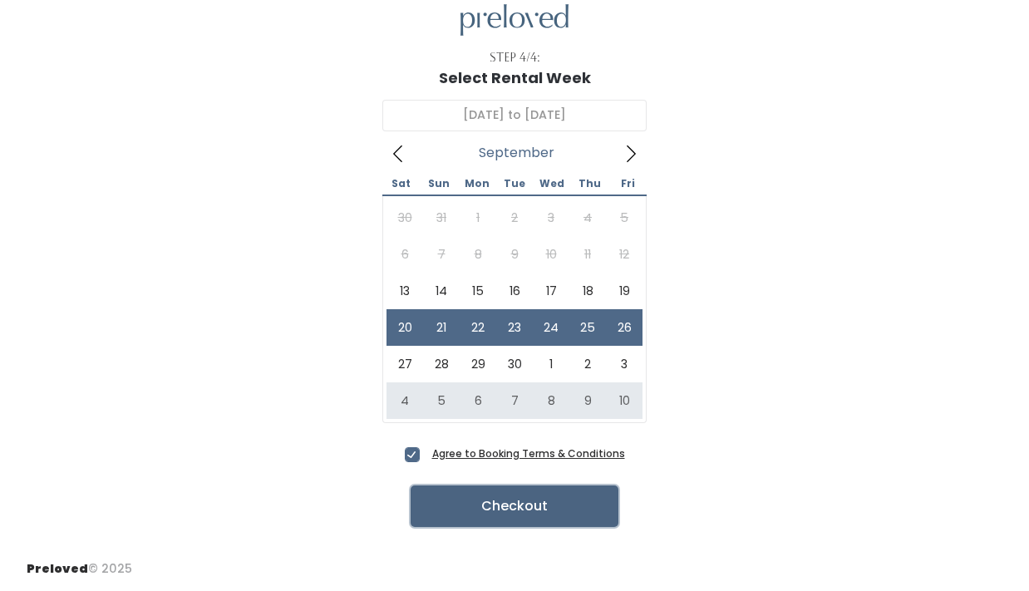
click at [531, 508] on button "Checkout" at bounding box center [514, 506] width 208 height 42
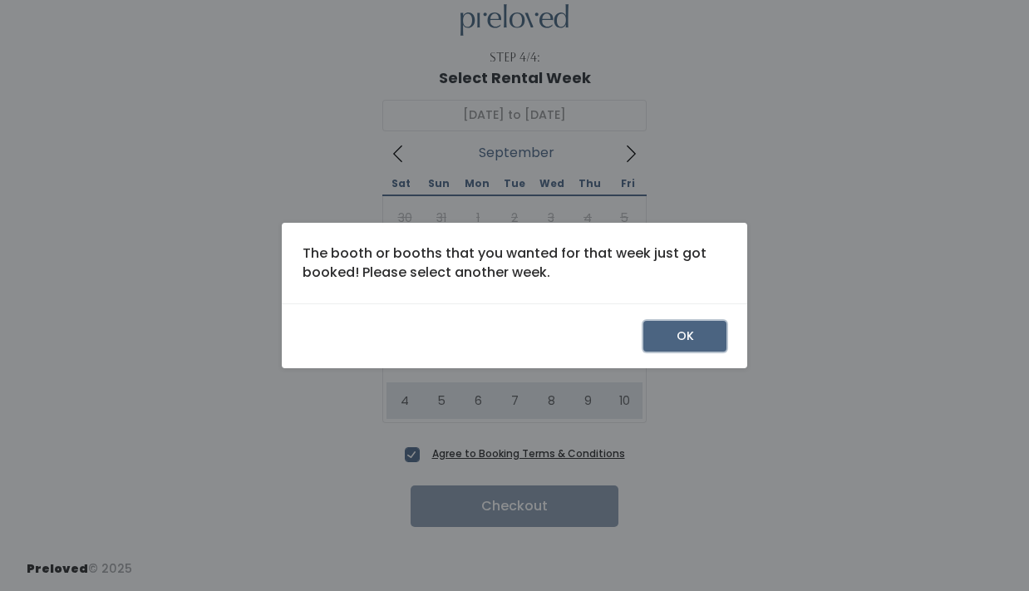
click at [657, 332] on button "OK" at bounding box center [684, 337] width 83 height 32
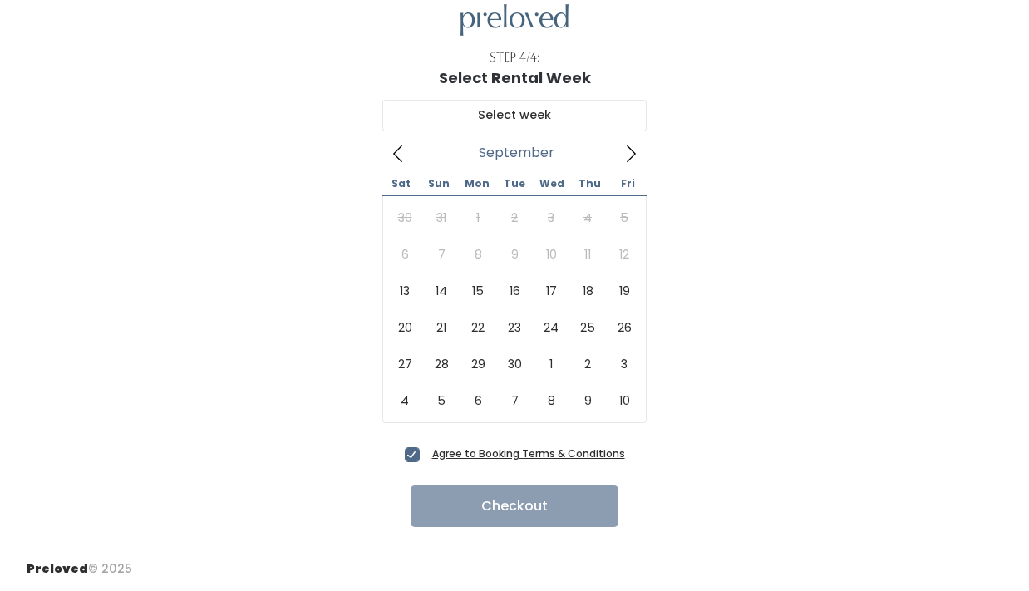
click at [636, 141] on span at bounding box center [631, 153] width 32 height 27
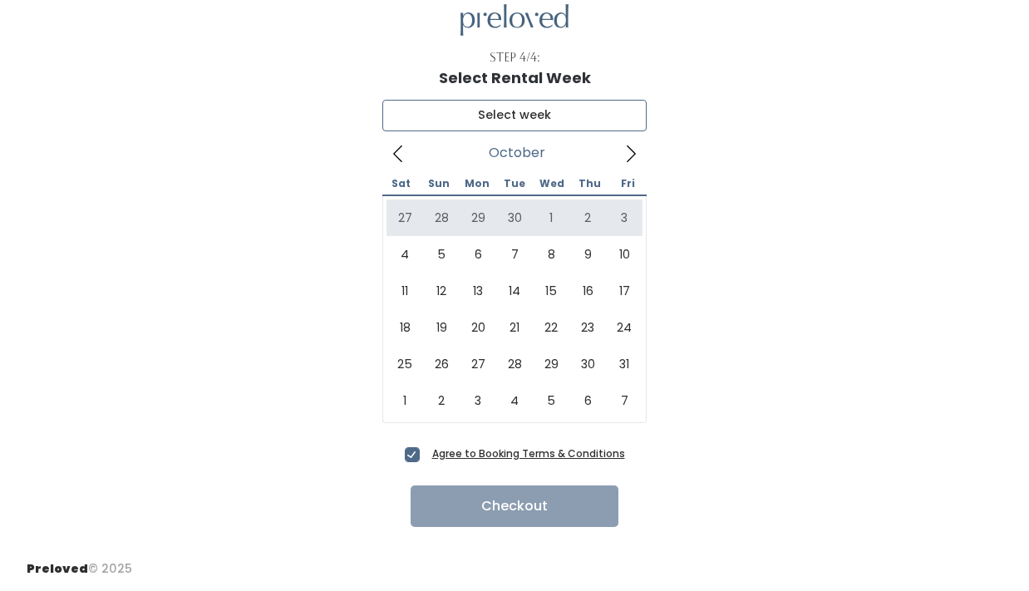
type input "[DATE] to [DATE]"
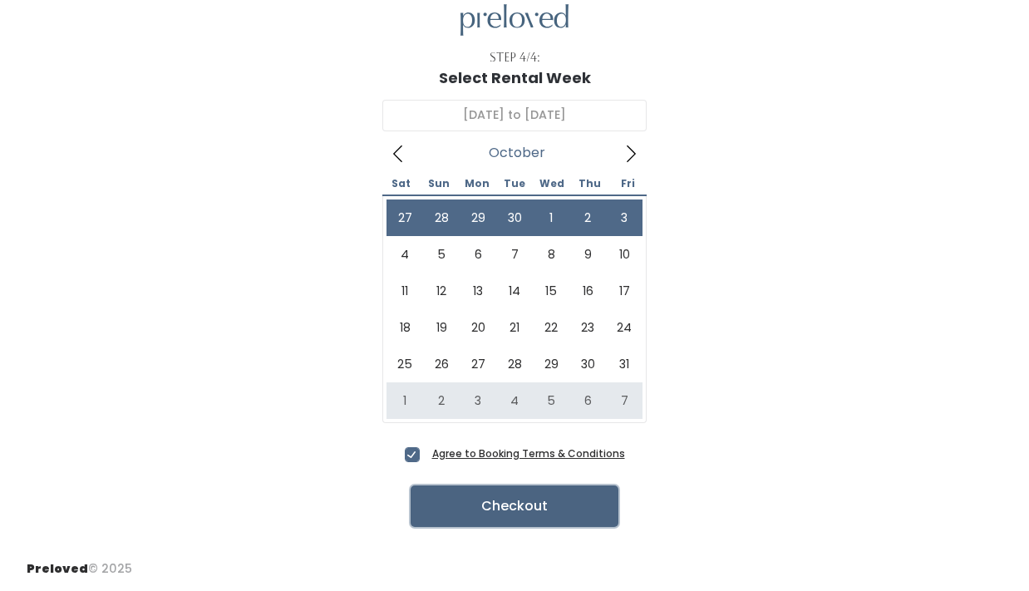
click at [509, 514] on button "Checkout" at bounding box center [514, 506] width 208 height 42
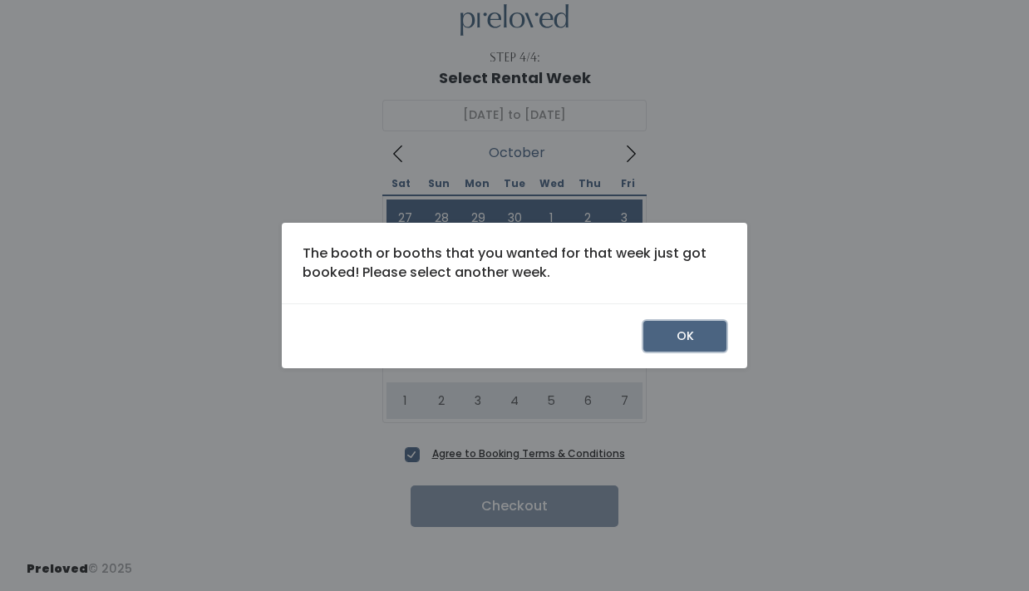
click at [653, 333] on button "OK" at bounding box center [684, 337] width 83 height 32
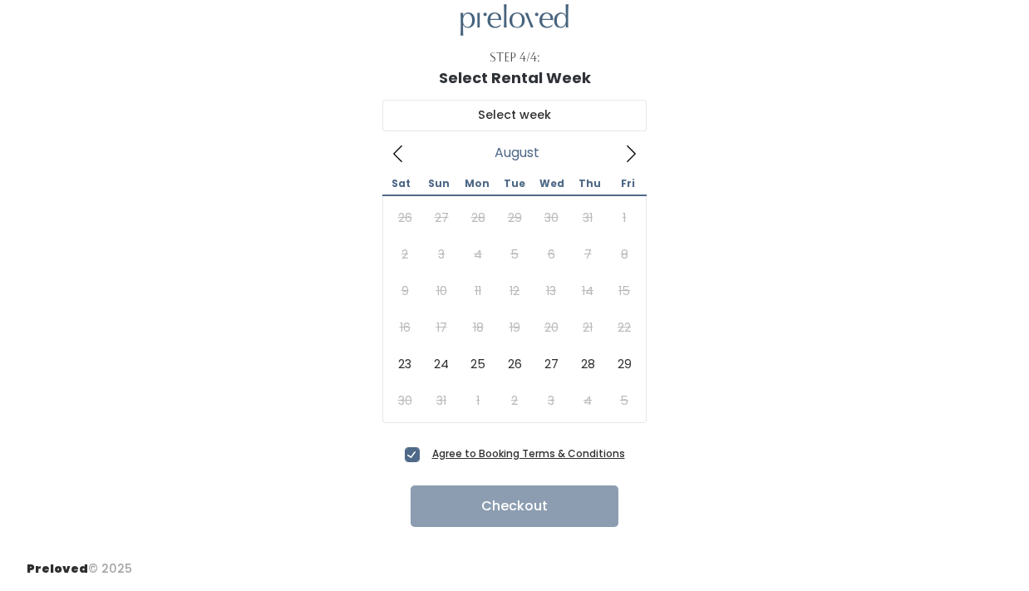
click at [641, 152] on span at bounding box center [631, 153] width 32 height 27
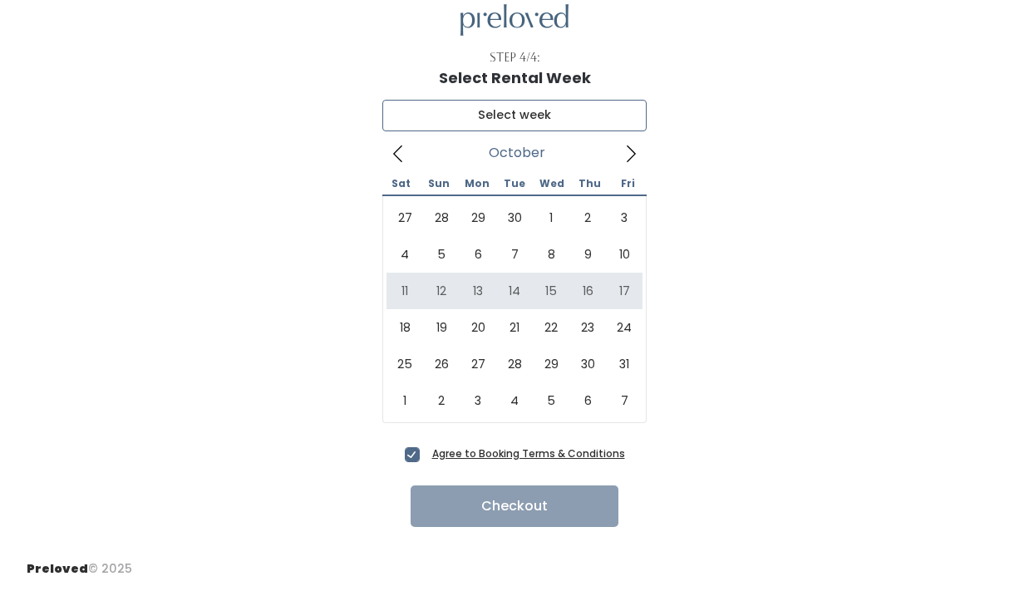
type input "October 11 to October 17"
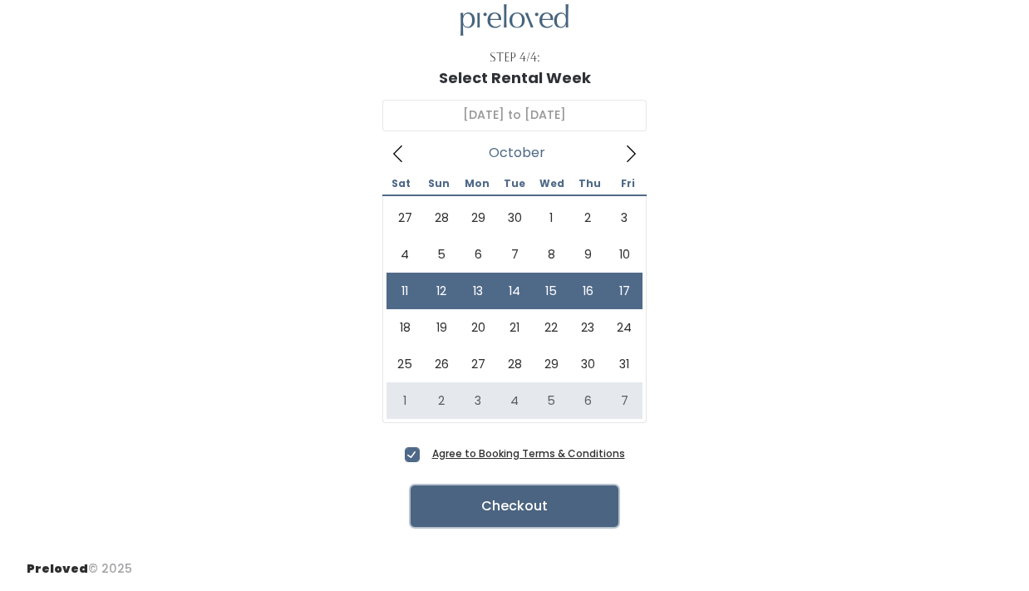
click at [516, 499] on button "Checkout" at bounding box center [514, 506] width 208 height 42
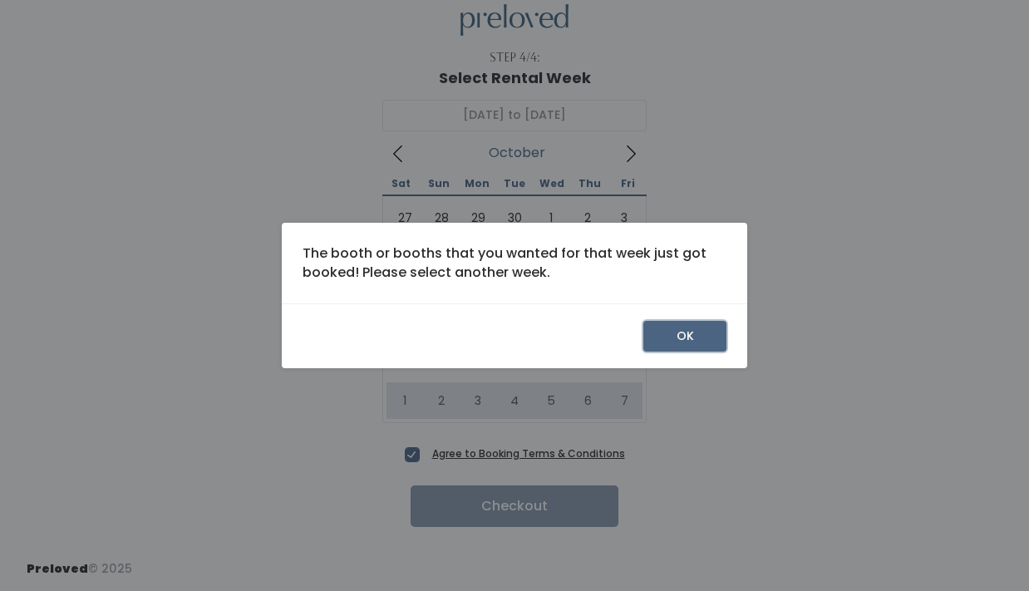
click at [660, 338] on button "OK" at bounding box center [684, 337] width 83 height 32
